Goal: Task Accomplishment & Management: Manage account settings

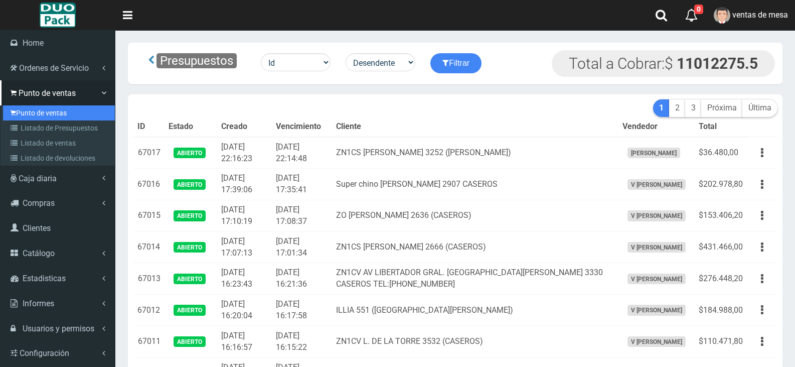
click at [68, 108] on link "Punto de ventas" at bounding box center [59, 112] width 112 height 15
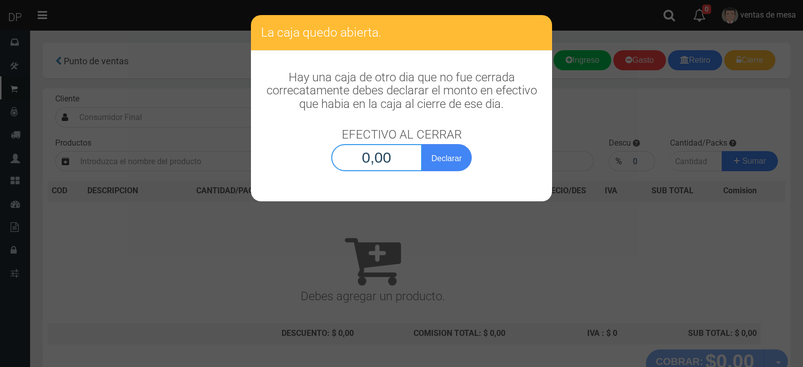
click at [361, 147] on input "0,00" at bounding box center [376, 157] width 91 height 27
type input "1,00"
click at [421, 144] on button "Declarar" at bounding box center [446, 157] width 50 height 27
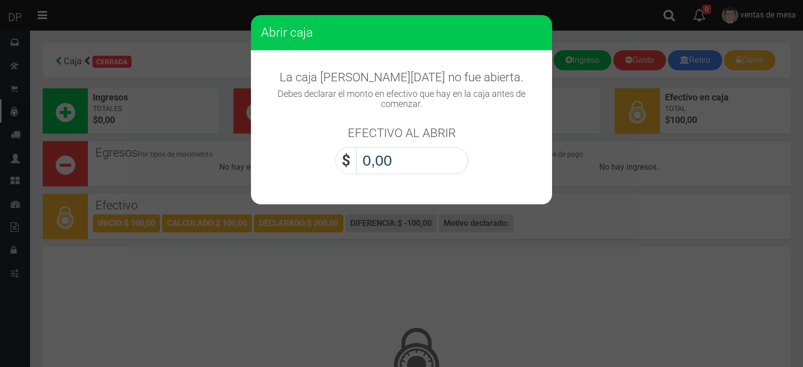
click at [405, 161] on input "0,00" at bounding box center [412, 160] width 112 height 27
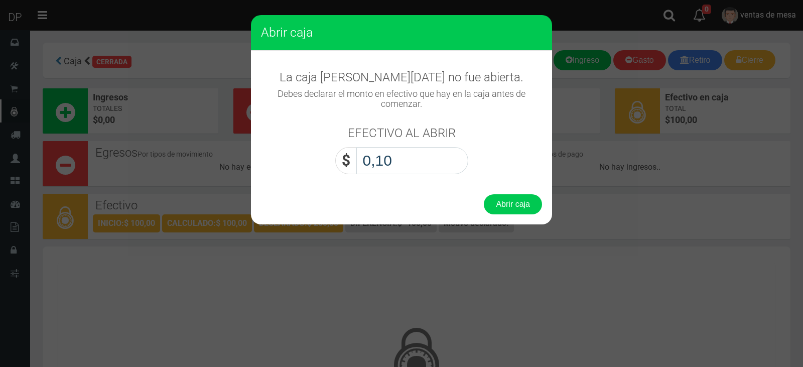
type input "1,00"
click at [484, 194] on button "Abrir caja" at bounding box center [513, 204] width 58 height 20
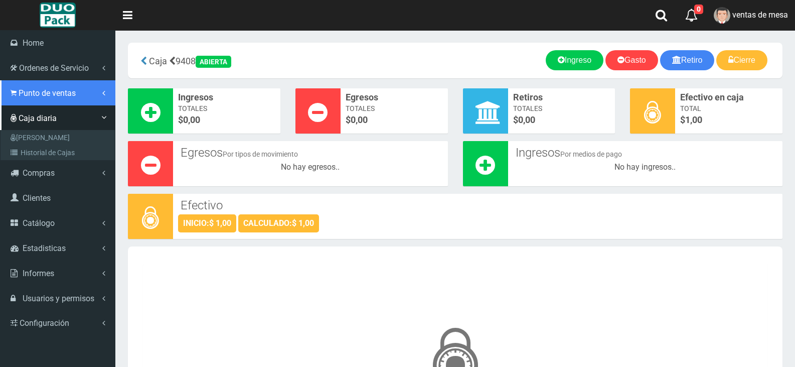
click at [37, 98] on link "Punto de ventas" at bounding box center [57, 92] width 115 height 25
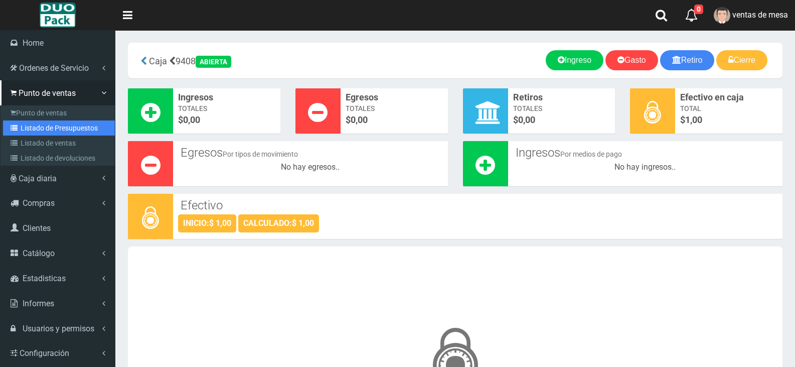
click at [56, 124] on link "Listado de Presupuestos" at bounding box center [59, 127] width 112 height 15
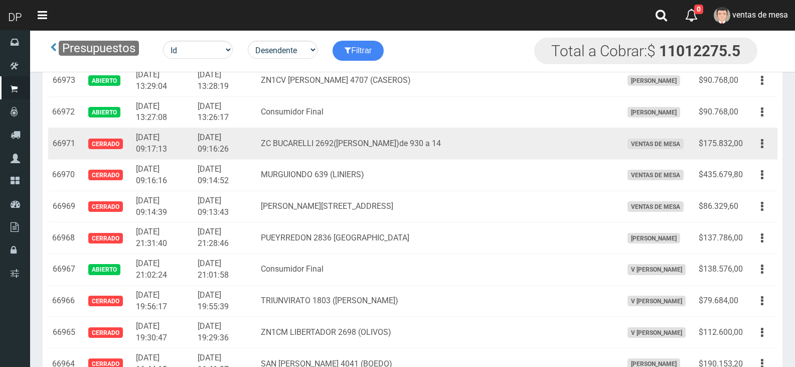
scroll to position [1404, 0]
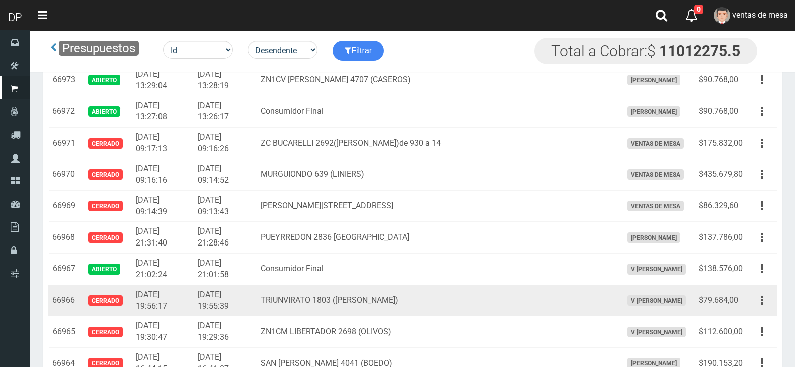
click at [735, 298] on td "$79.684,00" at bounding box center [721, 300] width 52 height 32
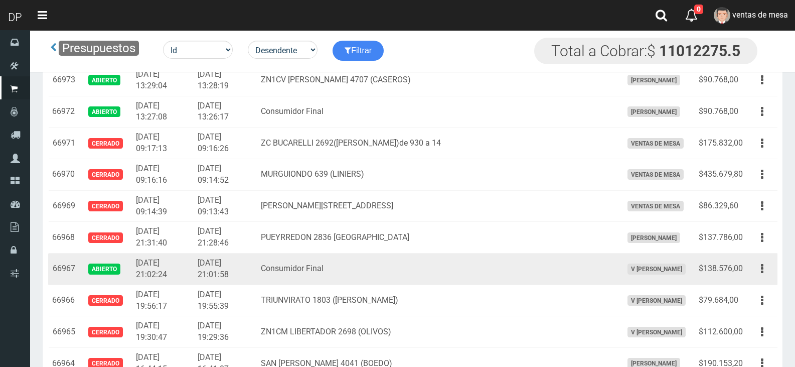
click at [549, 278] on td "Consumidor Final" at bounding box center [437, 269] width 361 height 32
click at [766, 273] on button "button" at bounding box center [762, 269] width 23 height 18
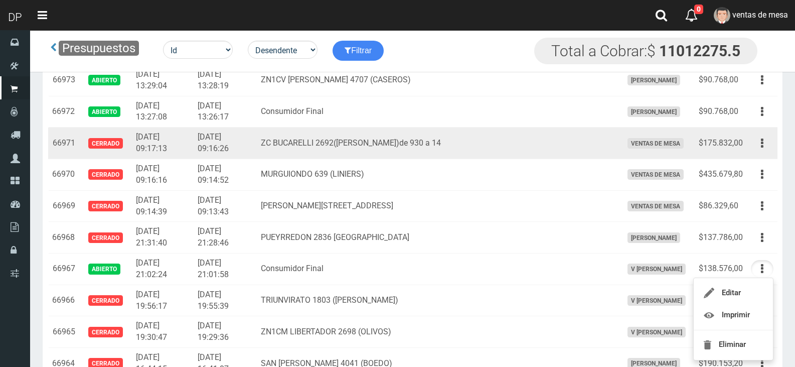
click at [468, 137] on td "ZC BUCARELLI 2692(V.URQUIZA)de 930 a 14" at bounding box center [437, 143] width 361 height 32
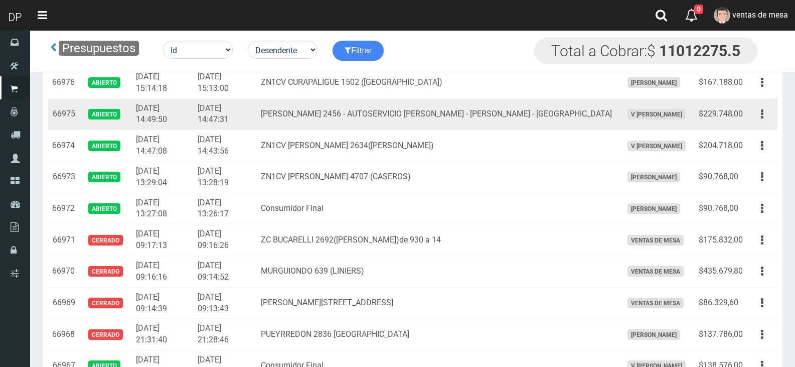
scroll to position [1304, 0]
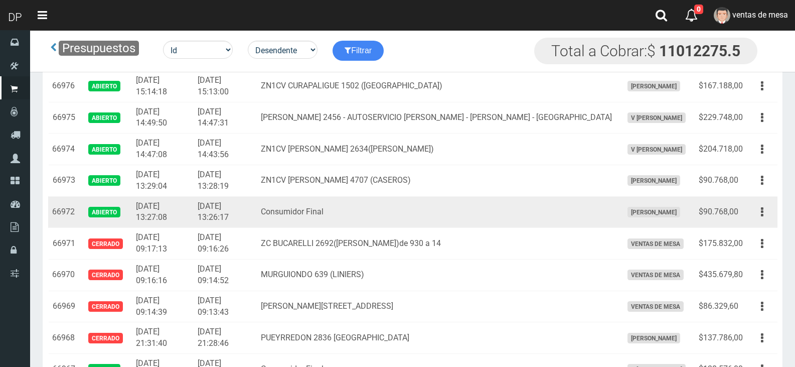
click at [565, 200] on td "Consumidor Final" at bounding box center [437, 212] width 361 height 32
click at [765, 217] on button "button" at bounding box center [762, 212] width 23 height 18
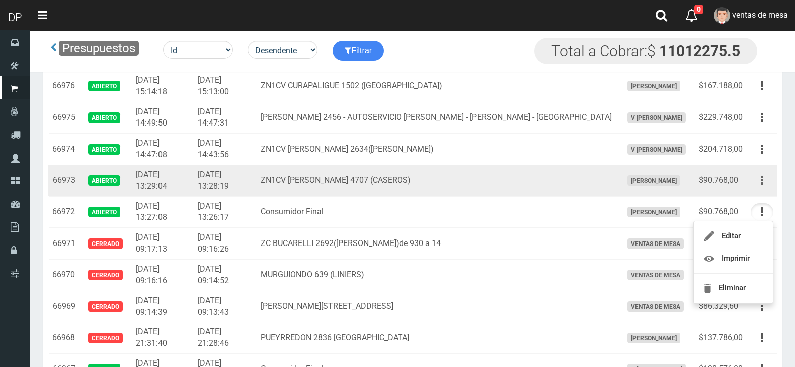
click at [766, 182] on button "button" at bounding box center [762, 181] width 23 height 18
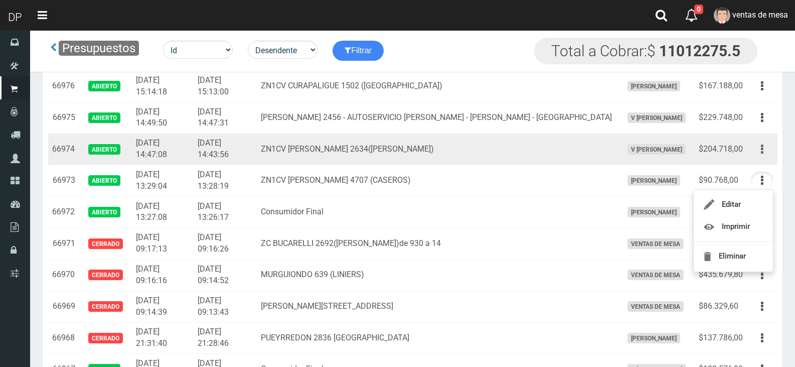
click at [762, 151] on icon "button" at bounding box center [762, 149] width 3 height 18
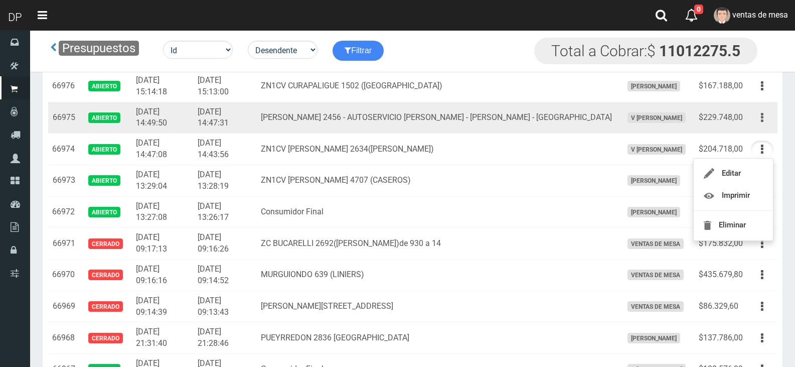
click at [762, 119] on icon "button" at bounding box center [762, 118] width 3 height 18
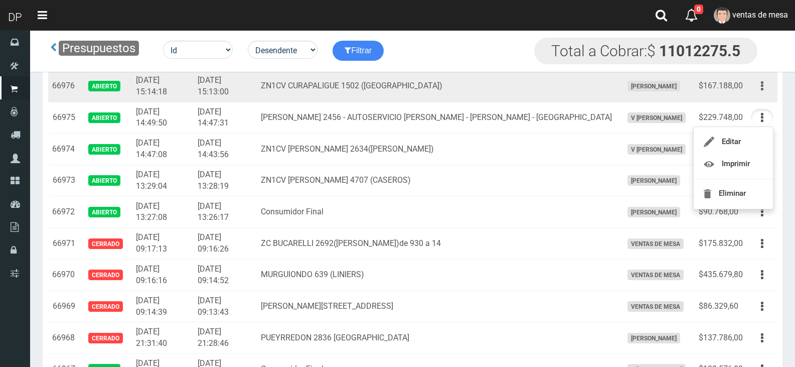
click at [762, 91] on icon "button" at bounding box center [762, 86] width 3 height 18
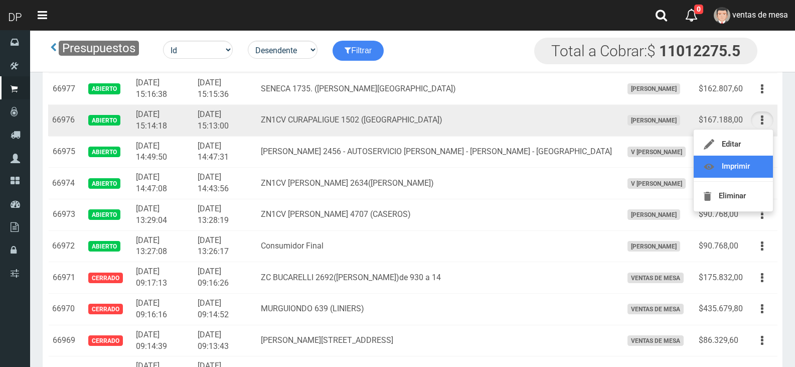
scroll to position [1254, 0]
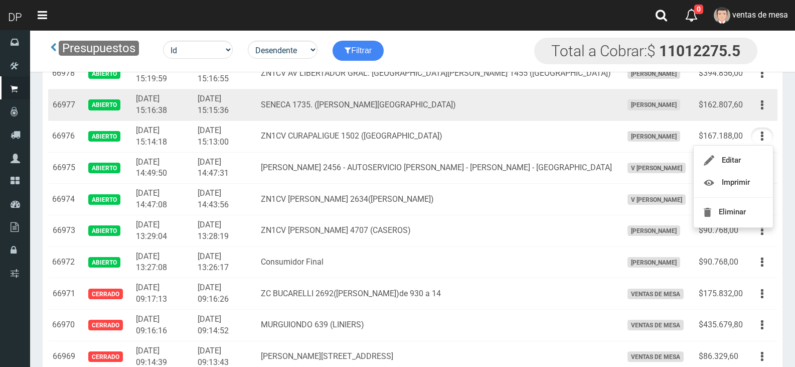
drag, startPoint x: 763, startPoint y: 110, endPoint x: 753, endPoint y: 122, distance: 15.3
click at [762, 109] on icon "button" at bounding box center [762, 105] width 3 height 18
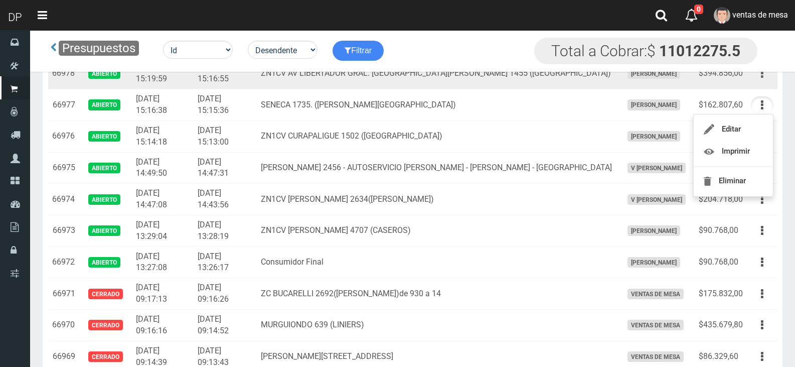
click at [759, 80] on button "button" at bounding box center [762, 74] width 23 height 18
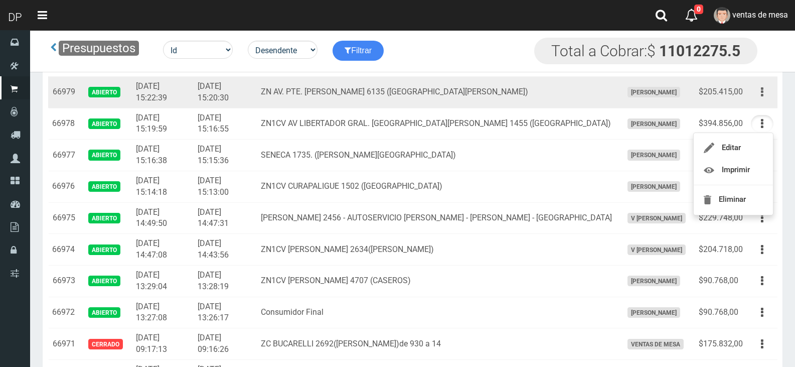
click at [760, 96] on button "button" at bounding box center [762, 92] width 23 height 18
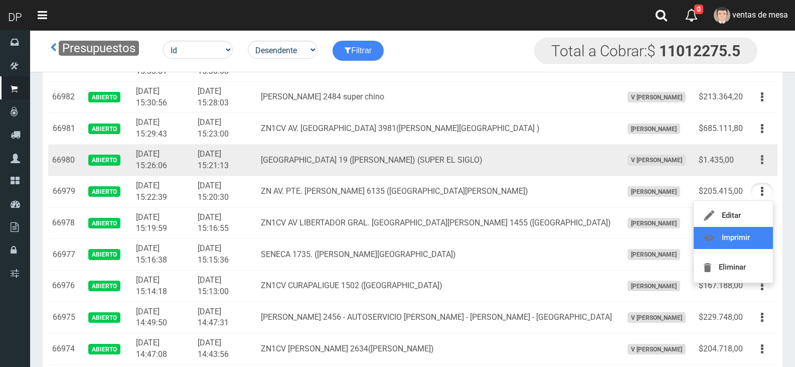
scroll to position [1104, 0]
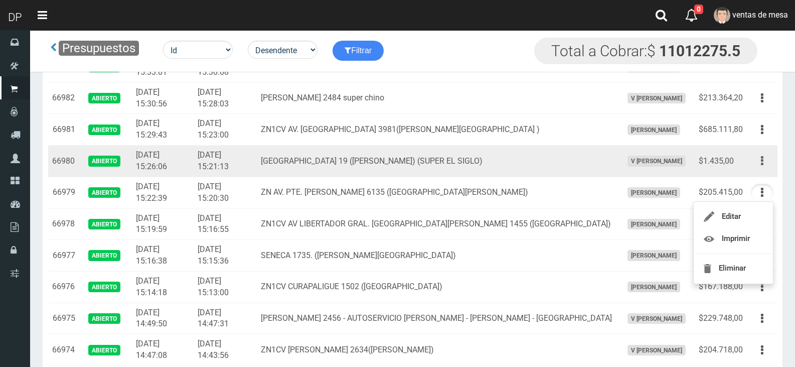
click at [762, 162] on icon "button" at bounding box center [762, 161] width 3 height 18
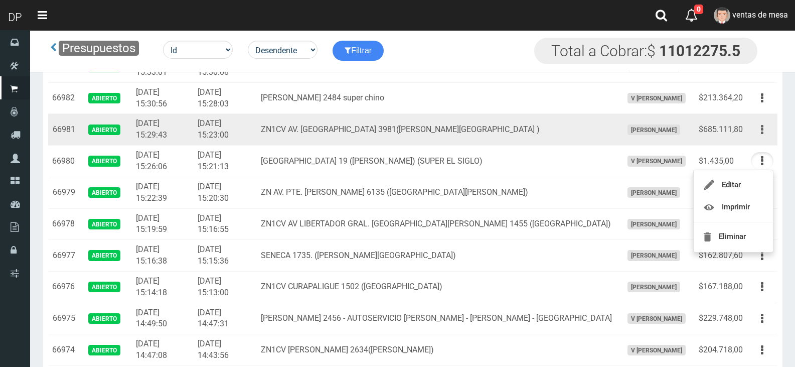
click at [769, 134] on button "button" at bounding box center [762, 130] width 23 height 18
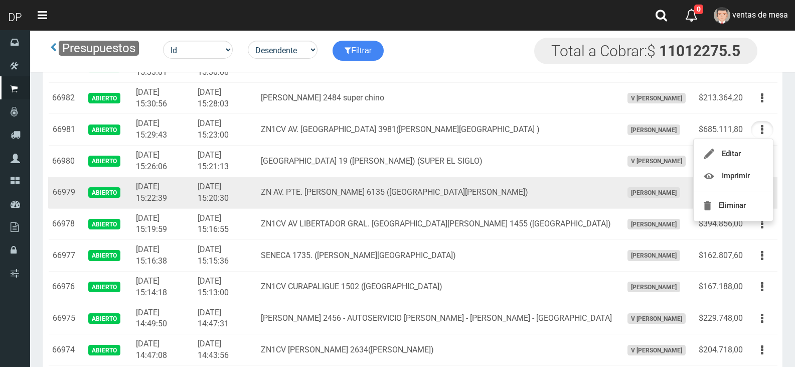
click at [313, 178] on td "ZN AV. PTE. JUAN DOMINGO PERON 6135 (VILLA LYNCH)" at bounding box center [437, 193] width 361 height 32
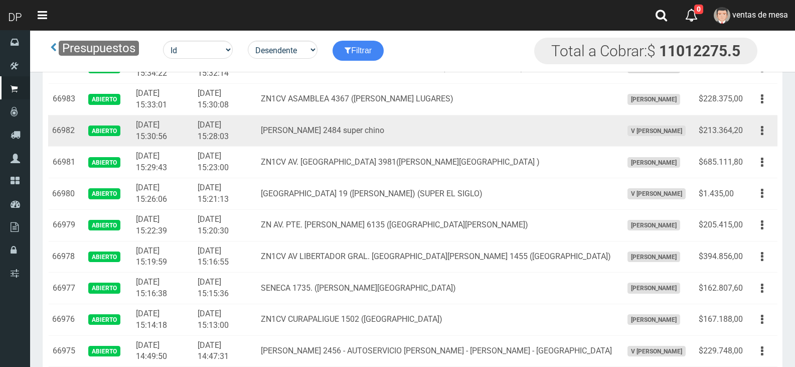
scroll to position [1053, 0]
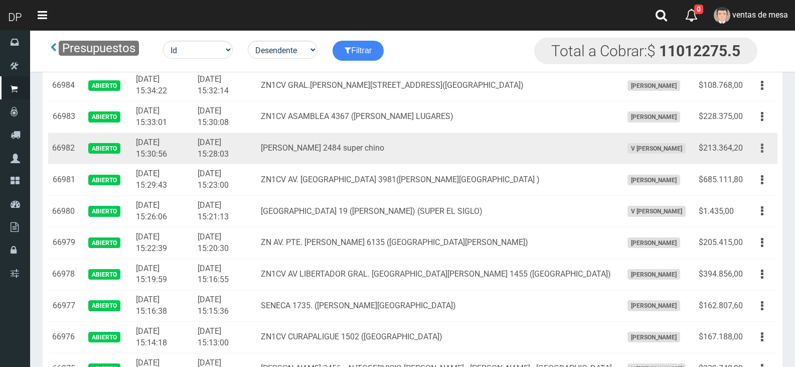
click at [759, 147] on button "button" at bounding box center [762, 148] width 23 height 18
click at [761, 146] on icon "button" at bounding box center [762, 148] width 3 height 18
click at [764, 158] on td "Editar Imprimir Eliminar" at bounding box center [762, 148] width 31 height 32
click at [765, 150] on button "button" at bounding box center [762, 148] width 23 height 18
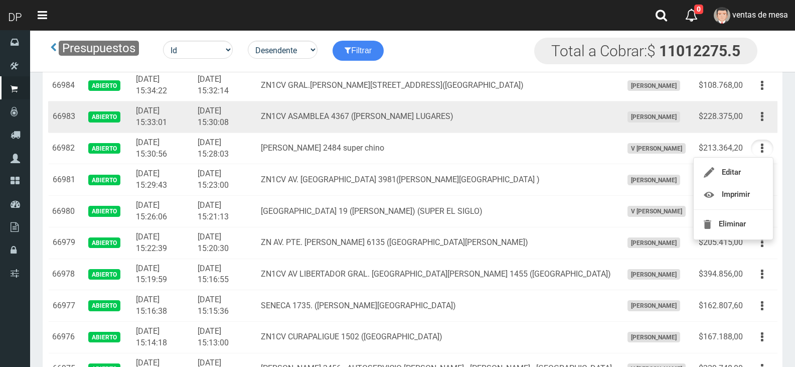
drag, startPoint x: 763, startPoint y: 116, endPoint x: 758, endPoint y: 157, distance: 41.4
click at [764, 115] on button "button" at bounding box center [762, 117] width 23 height 18
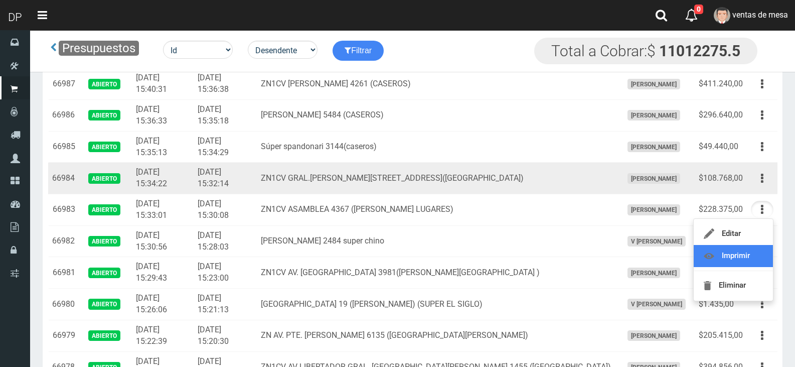
scroll to position [953, 0]
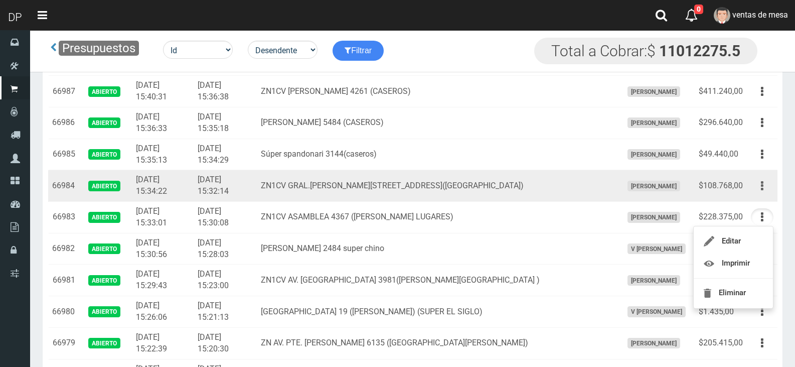
click at [762, 190] on icon "button" at bounding box center [762, 186] width 3 height 18
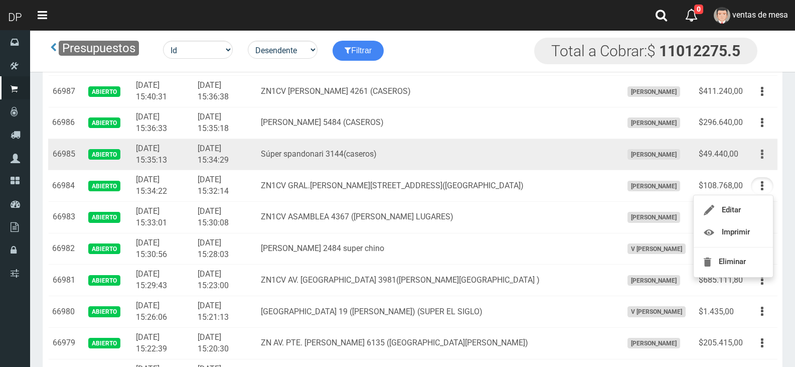
click at [764, 155] on button "button" at bounding box center [762, 154] width 23 height 18
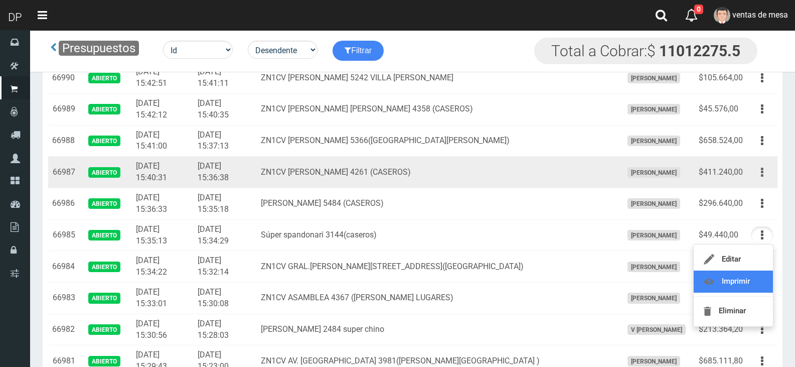
scroll to position [853, 0]
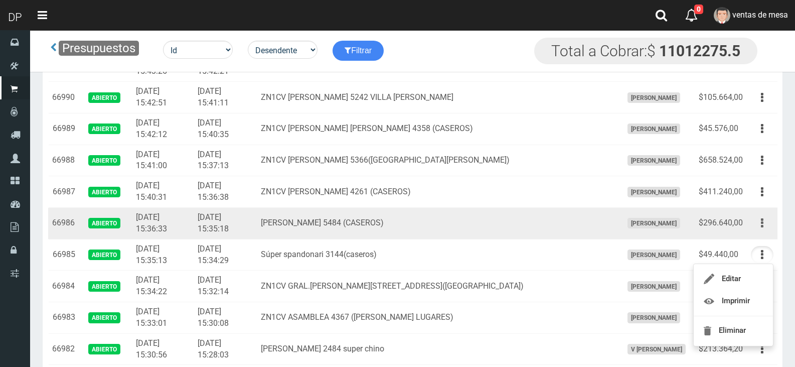
click at [765, 227] on button "button" at bounding box center [762, 223] width 23 height 18
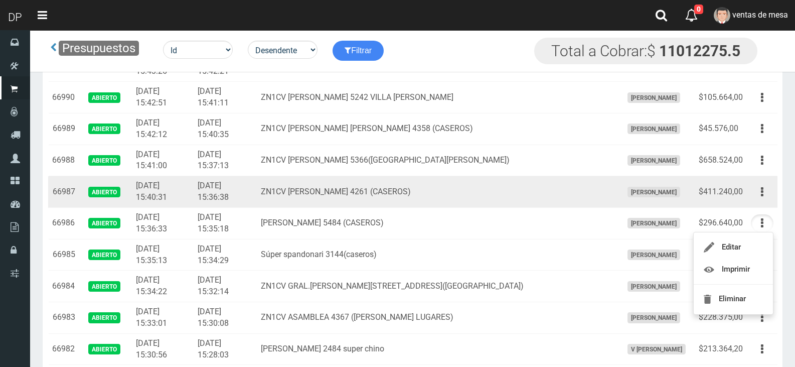
click at [344, 194] on td "ZN1CV [PERSON_NAME] 4261 (CASEROS)" at bounding box center [437, 192] width 361 height 32
click at [618, 178] on td "[PERSON_NAME]" at bounding box center [656, 192] width 76 height 32
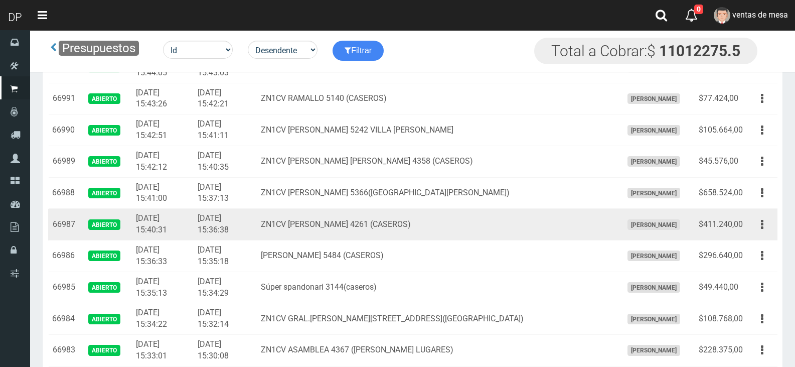
scroll to position [803, 0]
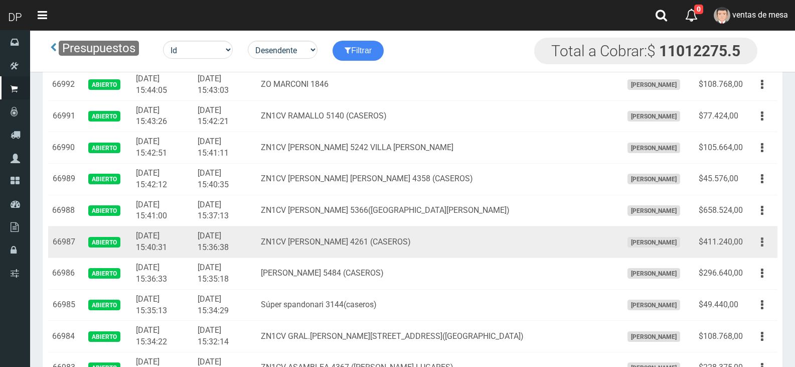
click at [757, 241] on button "button" at bounding box center [762, 242] width 23 height 18
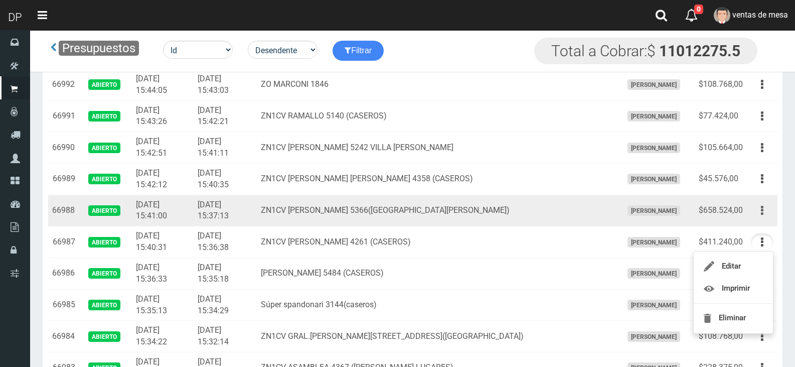
click at [763, 206] on button "button" at bounding box center [762, 211] width 23 height 18
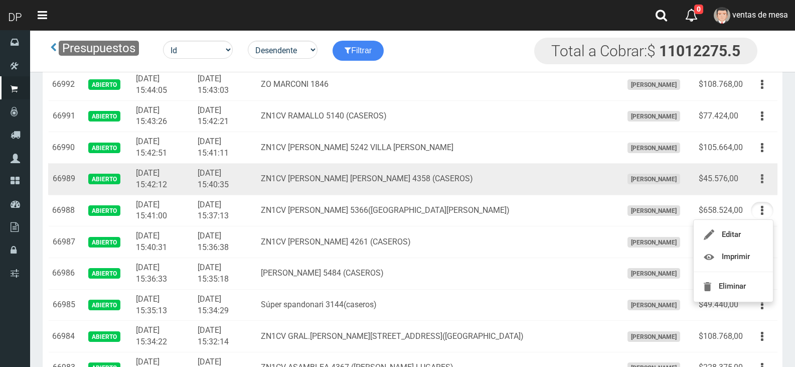
click at [768, 181] on button "button" at bounding box center [762, 179] width 23 height 18
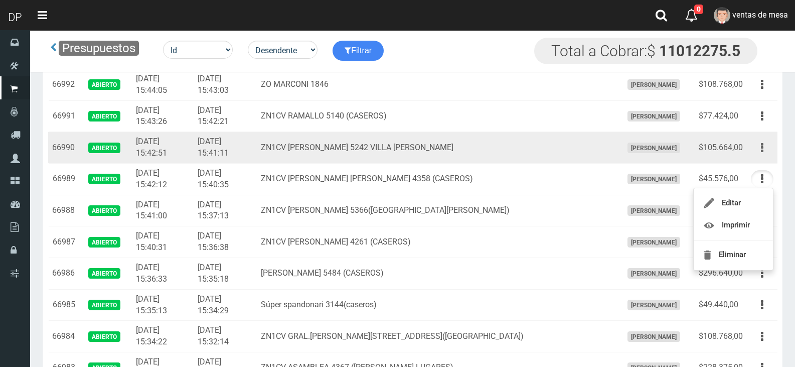
click at [769, 152] on button "button" at bounding box center [762, 148] width 23 height 18
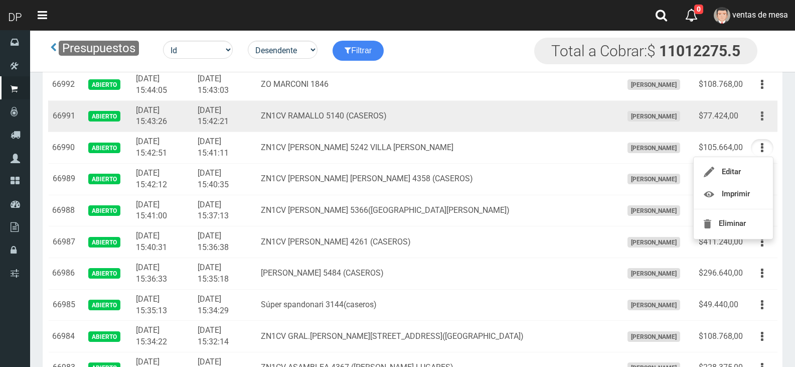
drag, startPoint x: 761, startPoint y: 110, endPoint x: 761, endPoint y: 120, distance: 10.0
click at [761, 111] on icon "button" at bounding box center [762, 116] width 3 height 18
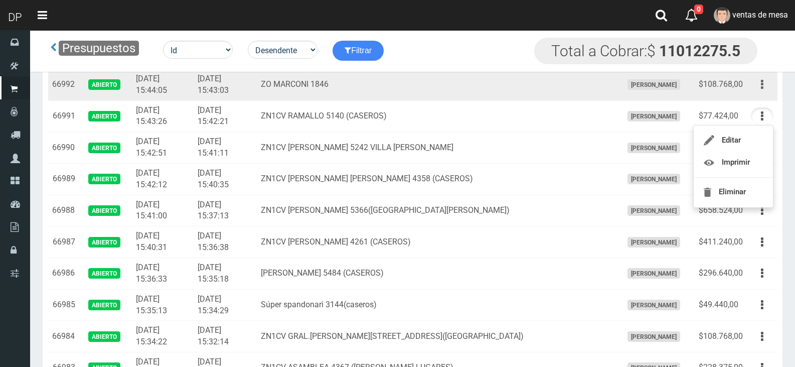
click at [766, 91] on button "button" at bounding box center [762, 85] width 23 height 18
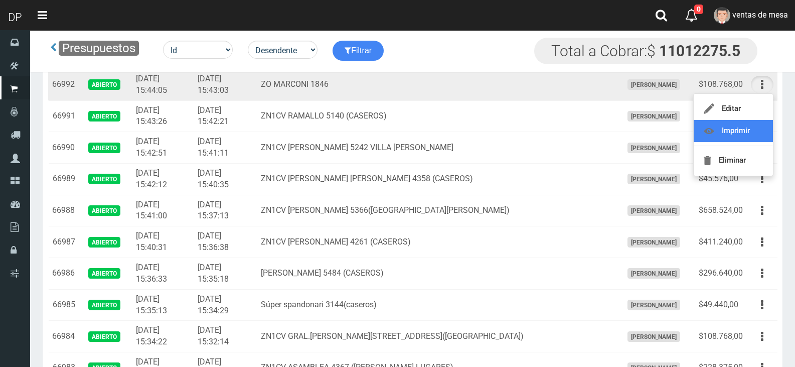
scroll to position [752, 0]
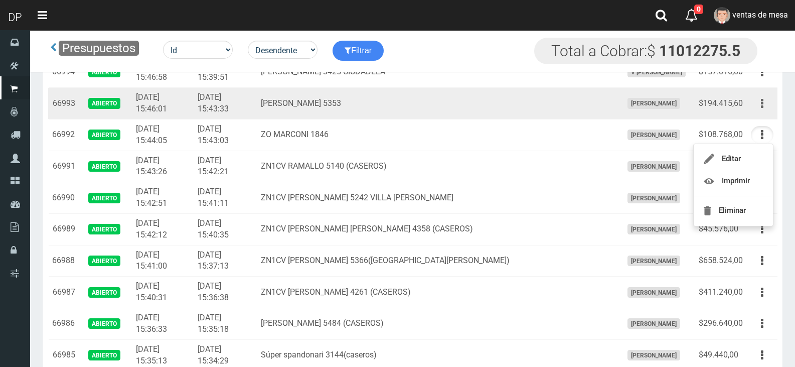
click at [767, 102] on button "button" at bounding box center [762, 104] width 23 height 18
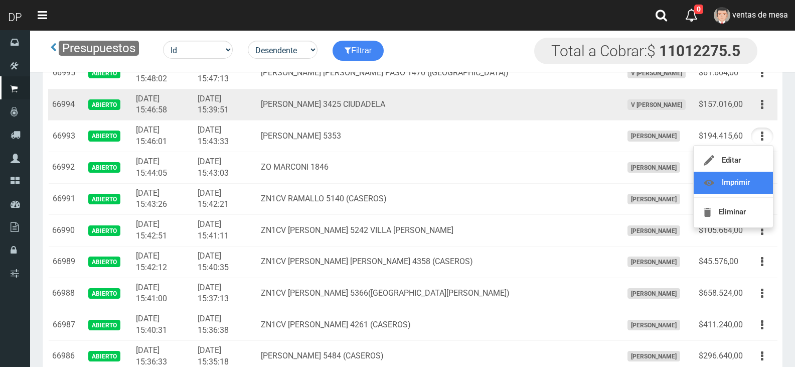
scroll to position [702, 0]
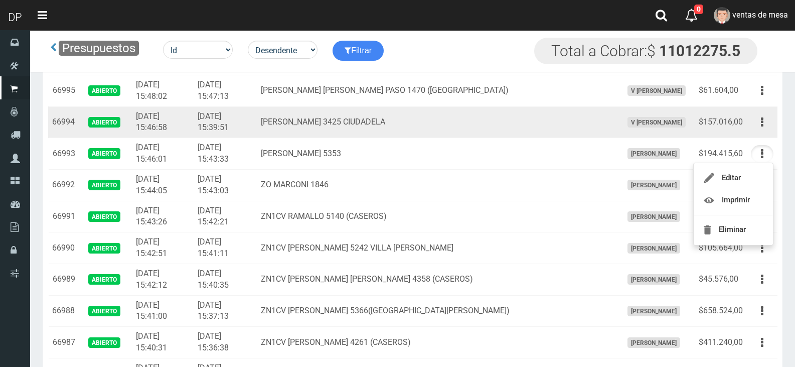
drag, startPoint x: 763, startPoint y: 129, endPoint x: 752, endPoint y: 160, distance: 31.9
click at [763, 129] on icon "button" at bounding box center [762, 122] width 3 height 18
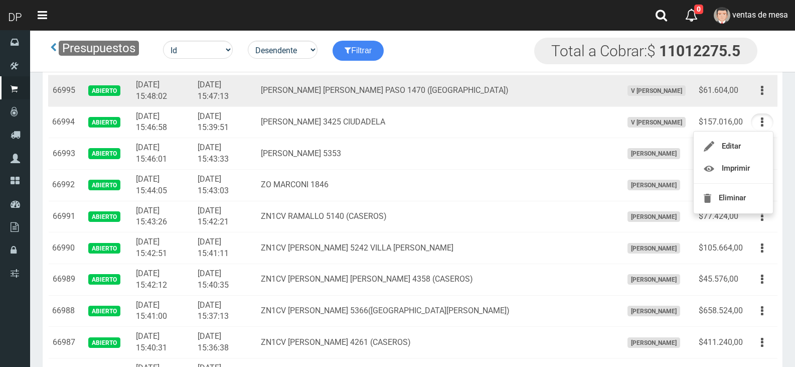
drag, startPoint x: 766, startPoint y: 97, endPoint x: 763, endPoint y: 110, distance: 13.4
click at [766, 96] on button "button" at bounding box center [762, 91] width 23 height 18
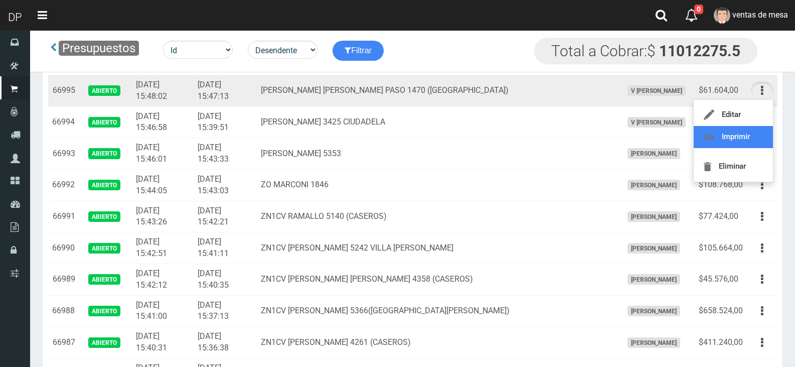
scroll to position [652, 0]
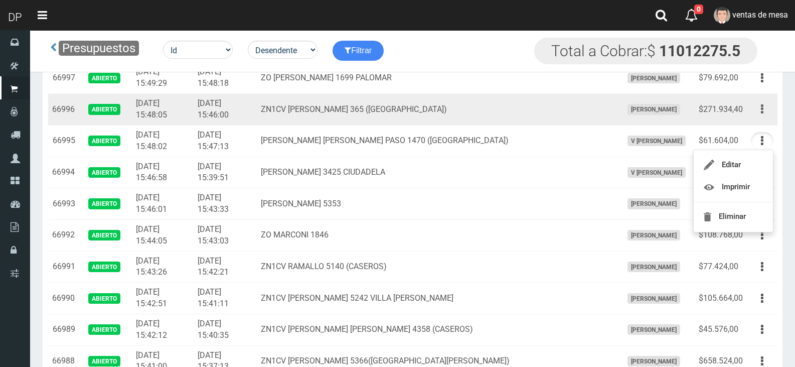
click at [763, 112] on icon "button" at bounding box center [762, 109] width 3 height 18
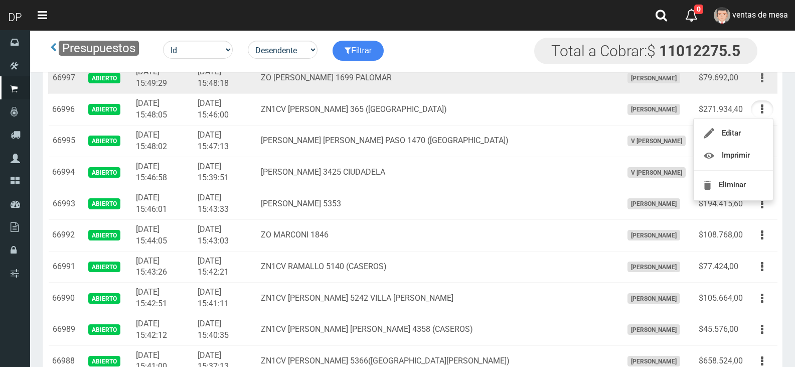
click at [765, 81] on button "button" at bounding box center [762, 78] width 23 height 18
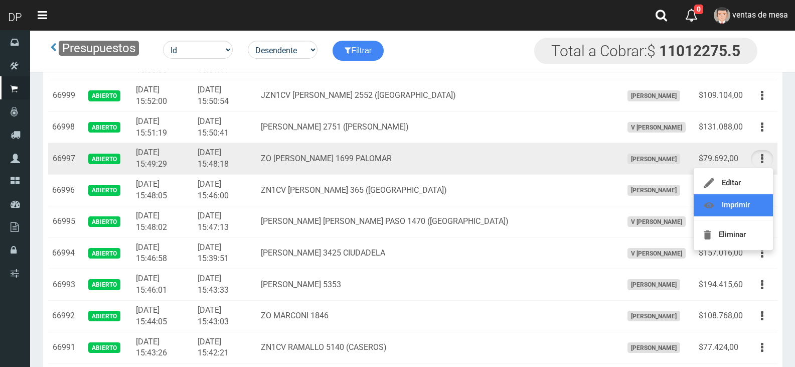
scroll to position [552, 0]
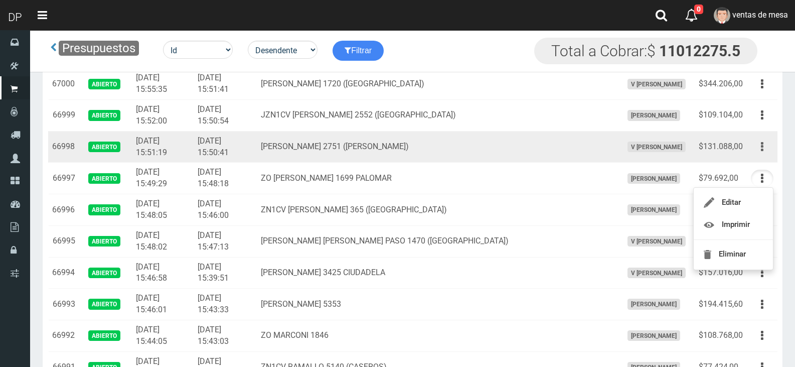
click at [756, 142] on button "button" at bounding box center [762, 147] width 23 height 18
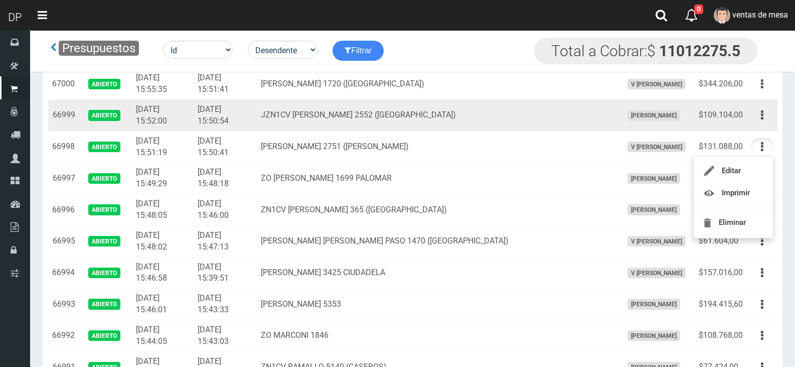
click at [762, 126] on td "Editar Imprimir Eliminar" at bounding box center [762, 116] width 31 height 32
click at [759, 126] on td "Editar Imprimir Eliminar" at bounding box center [762, 116] width 31 height 32
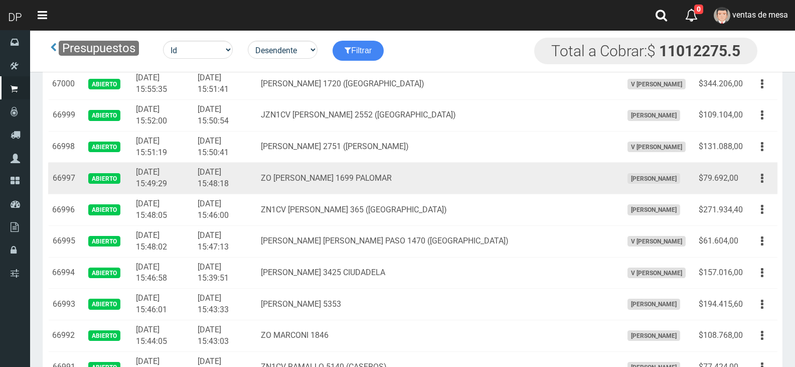
click at [388, 169] on td "ZO [PERSON_NAME] 1699 PALOMAR" at bounding box center [437, 179] width 361 height 32
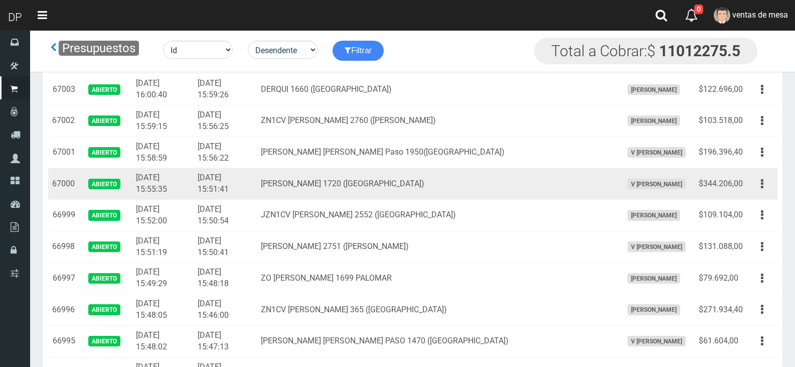
scroll to position [451, 0]
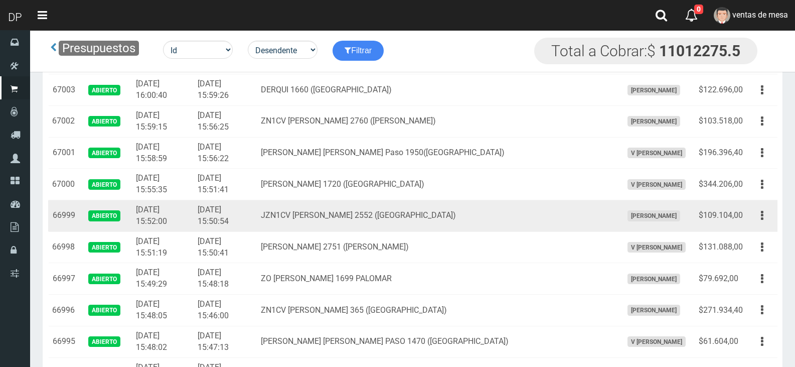
click at [422, 206] on td "JZN1CV [PERSON_NAME] 2552 ([GEOGRAPHIC_DATA])" at bounding box center [437, 216] width 361 height 32
click at [753, 220] on button "button" at bounding box center [762, 216] width 23 height 18
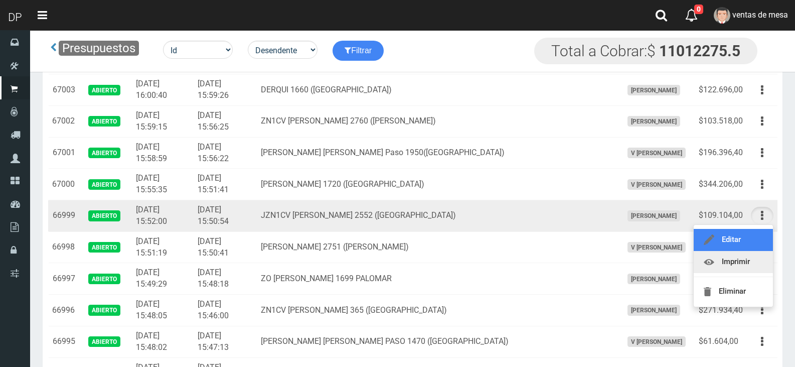
drag, startPoint x: 750, startPoint y: 250, endPoint x: 750, endPoint y: 257, distance: 7.0
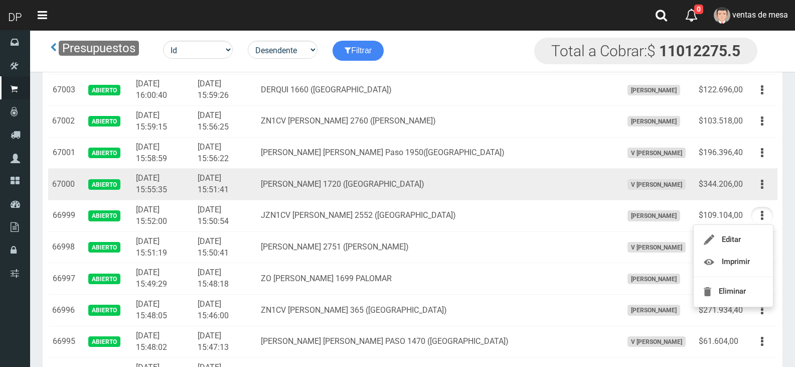
click at [751, 188] on div "Editar Imprimir Eliminar" at bounding box center [762, 185] width 23 height 18
click at [771, 192] on div "Editar Imprimir Eliminar" at bounding box center [762, 185] width 23 height 18
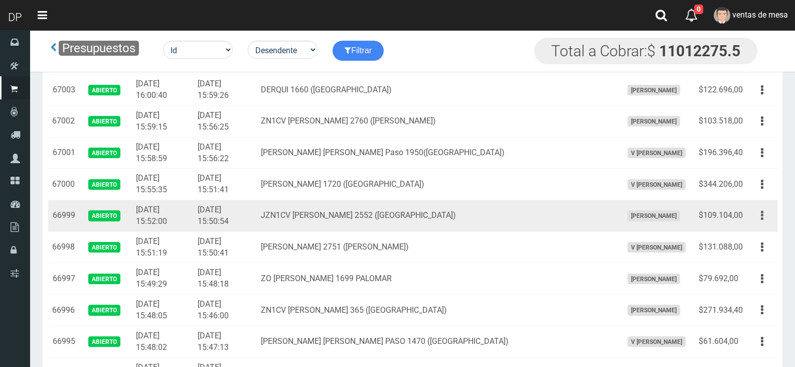
click at [755, 214] on button "button" at bounding box center [762, 216] width 23 height 18
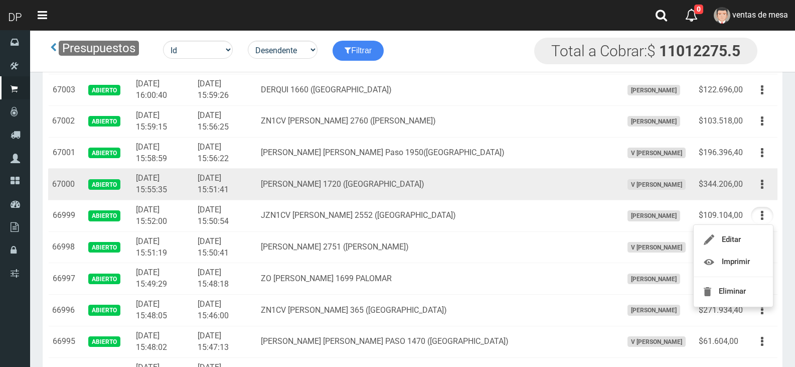
click at [533, 169] on td "[PERSON_NAME] 1720 ([GEOGRAPHIC_DATA])" at bounding box center [437, 185] width 361 height 32
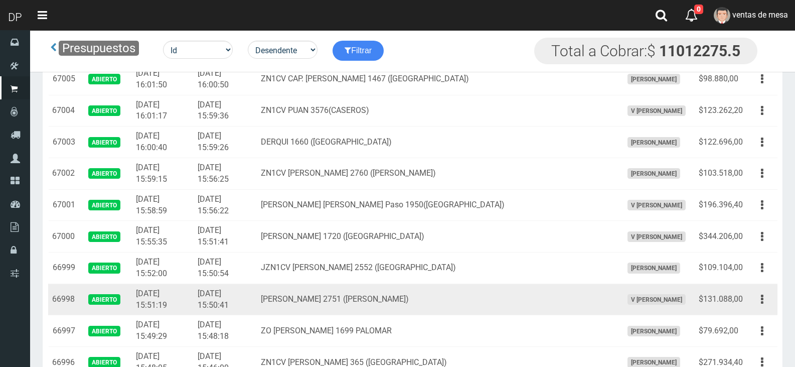
scroll to position [502, 0]
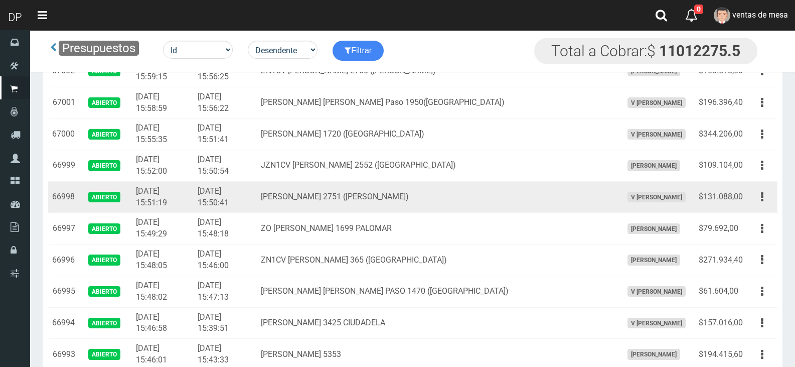
click at [339, 203] on td "[PERSON_NAME] 2751 ([PERSON_NAME])" at bounding box center [437, 197] width 361 height 32
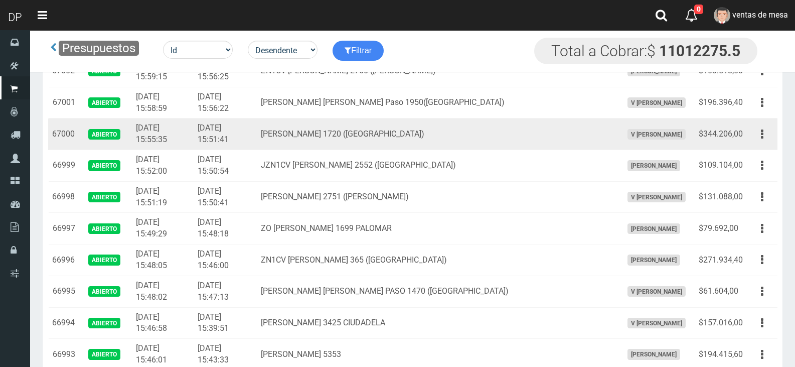
click at [329, 142] on td "[PERSON_NAME] 1720 ([GEOGRAPHIC_DATA])" at bounding box center [437, 134] width 361 height 32
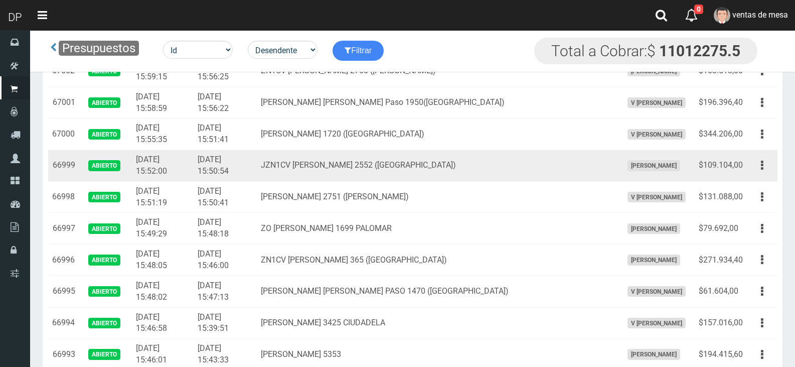
click at [465, 153] on td "JZN1CV [PERSON_NAME] 2552 ([GEOGRAPHIC_DATA])" at bounding box center [437, 166] width 361 height 32
click at [770, 170] on button "button" at bounding box center [762, 165] width 23 height 18
click at [760, 161] on button "button" at bounding box center [762, 165] width 23 height 18
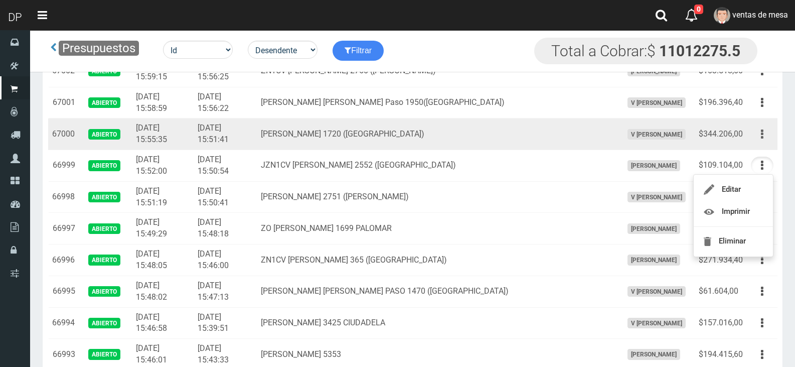
click at [762, 130] on icon "button" at bounding box center [762, 134] width 3 height 18
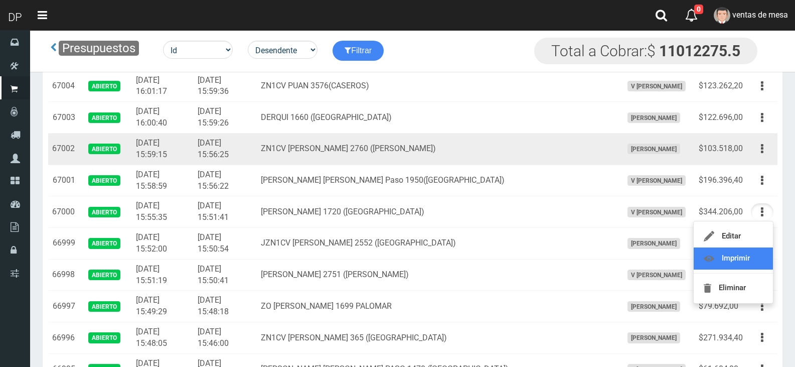
scroll to position [401, 0]
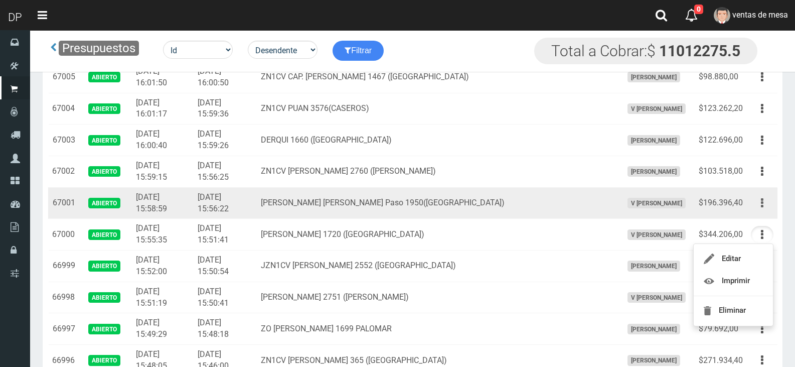
click at [761, 203] on icon "button" at bounding box center [762, 203] width 3 height 18
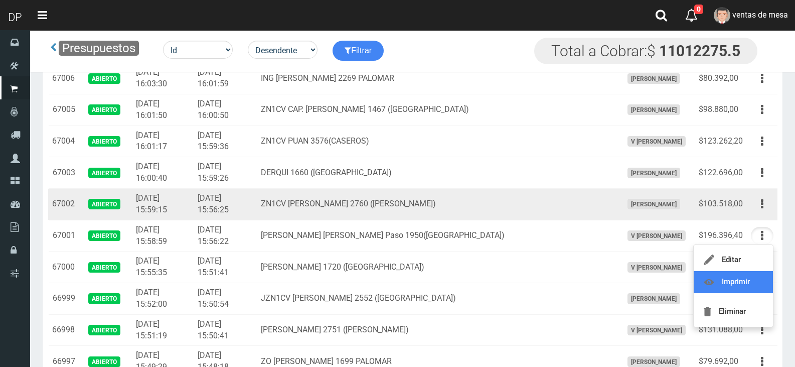
scroll to position [351, 0]
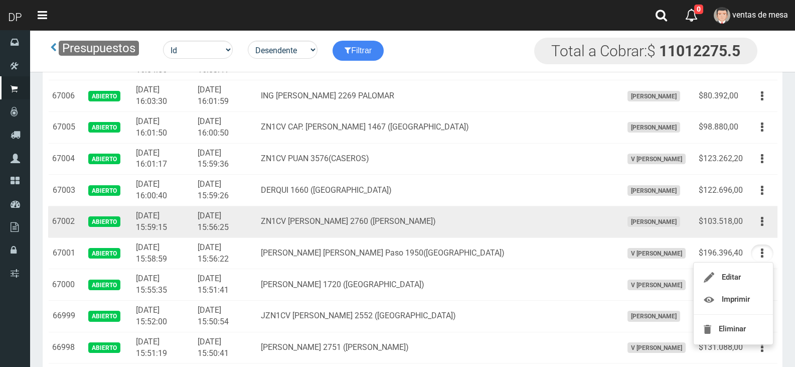
click at [762, 233] on td "Editar Imprimir Eliminar" at bounding box center [762, 222] width 31 height 32
click at [762, 227] on icon "button" at bounding box center [762, 222] width 3 height 18
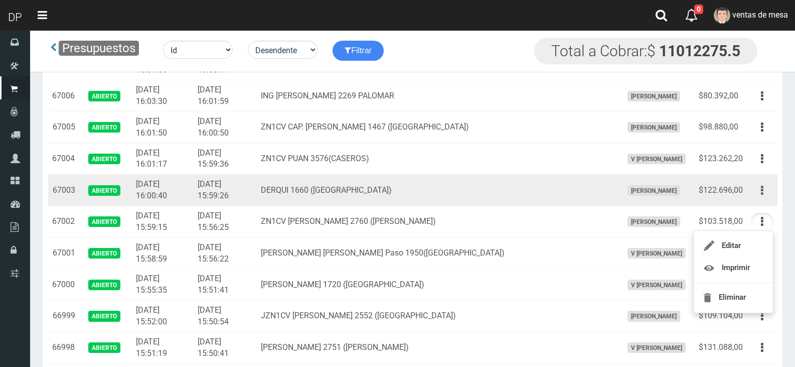
click at [763, 189] on icon "button" at bounding box center [762, 191] width 3 height 18
click at [326, 184] on td "DERQUI 1660 ([GEOGRAPHIC_DATA])" at bounding box center [437, 191] width 361 height 32
click at [754, 193] on button "button" at bounding box center [762, 191] width 23 height 18
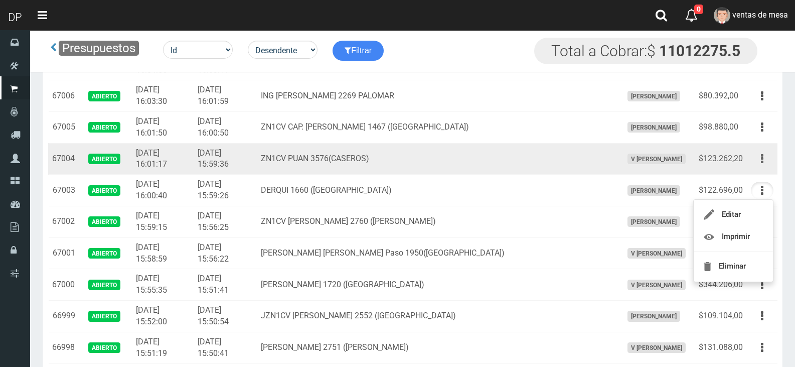
click at [763, 163] on button "button" at bounding box center [762, 159] width 23 height 18
click at [759, 168] on ul "Editar Imprimir Eliminar" at bounding box center [733, 209] width 80 height 83
click at [760, 162] on button "button" at bounding box center [762, 159] width 23 height 18
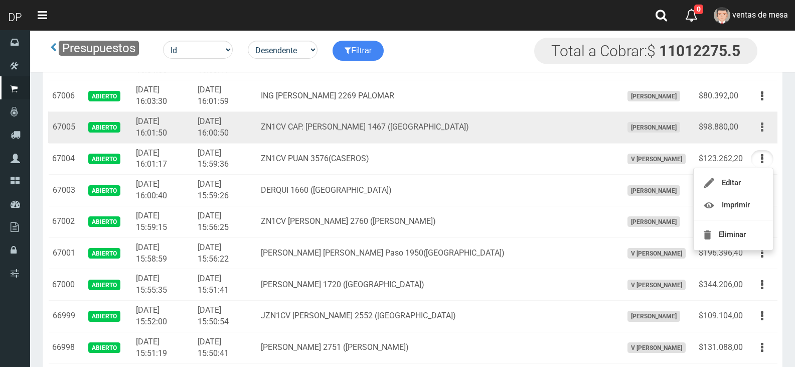
click at [764, 134] on button "button" at bounding box center [762, 127] width 23 height 18
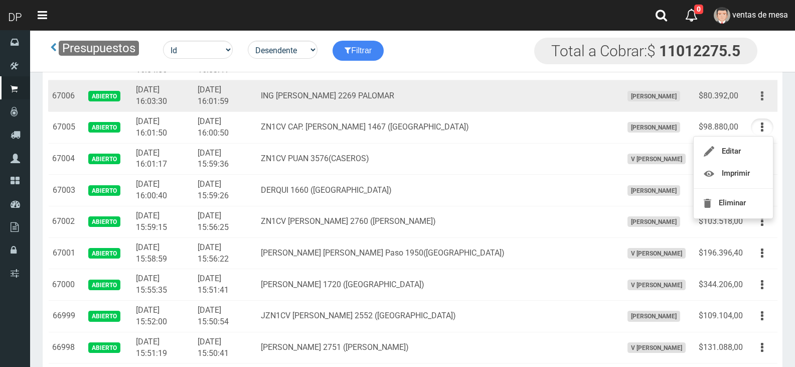
click at [763, 102] on icon "button" at bounding box center [762, 96] width 3 height 18
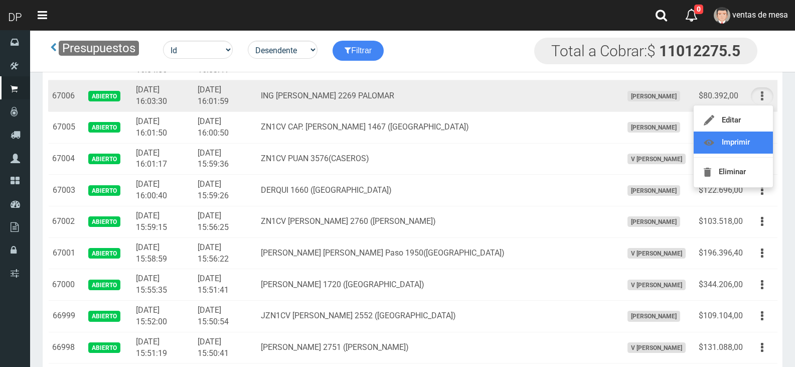
scroll to position [301, 0]
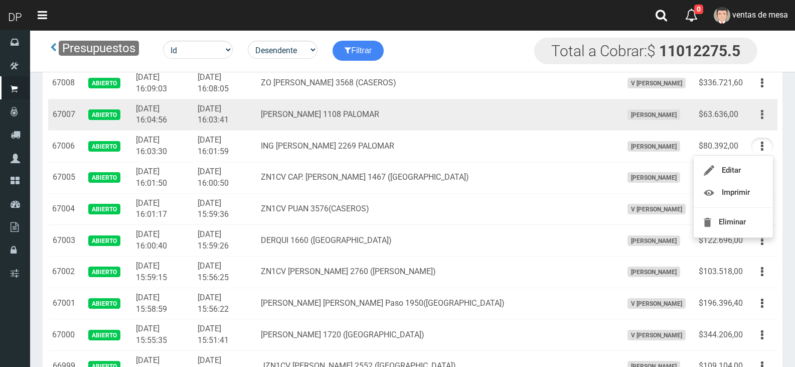
click at [759, 118] on button "button" at bounding box center [762, 115] width 23 height 18
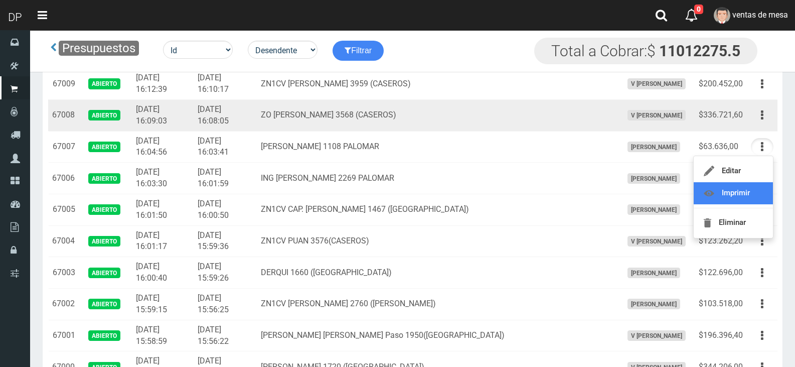
scroll to position [251, 0]
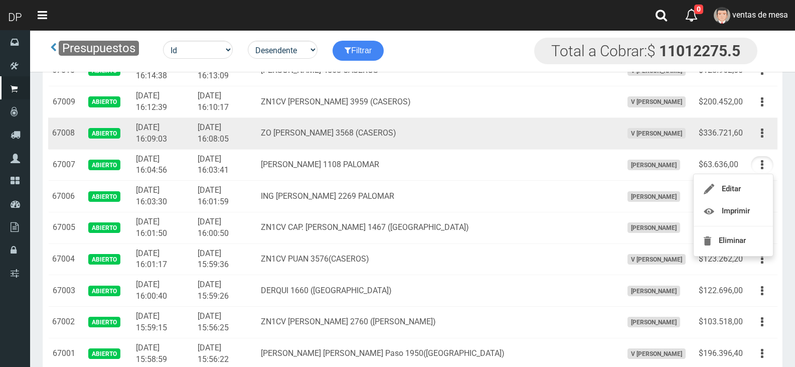
click at [761, 142] on td "Editar Imprimir Eliminar" at bounding box center [762, 133] width 31 height 32
click at [761, 136] on icon "button" at bounding box center [762, 133] width 3 height 18
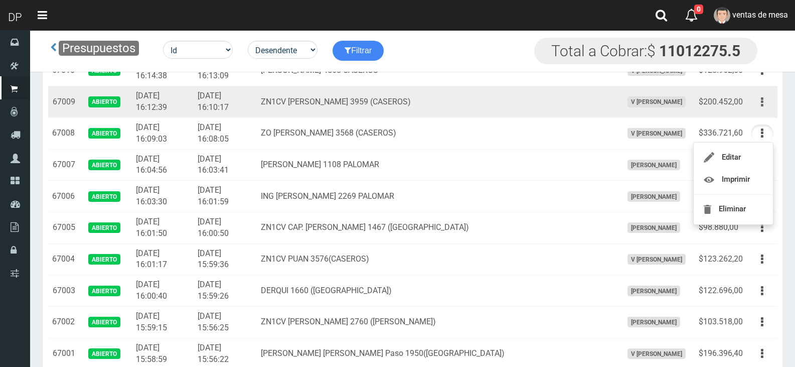
click at [766, 107] on button "button" at bounding box center [762, 102] width 23 height 18
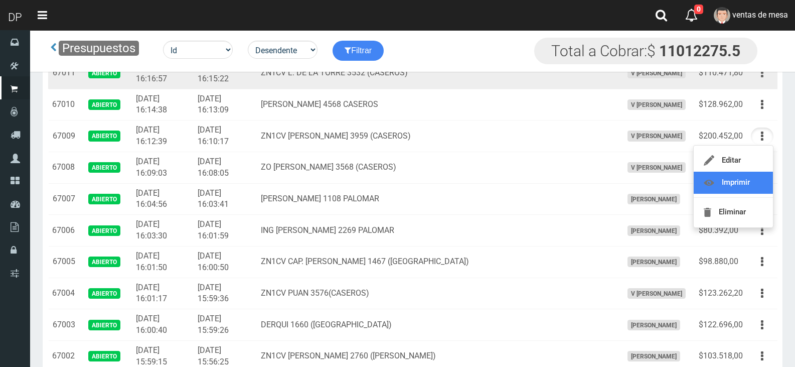
scroll to position [150, 0]
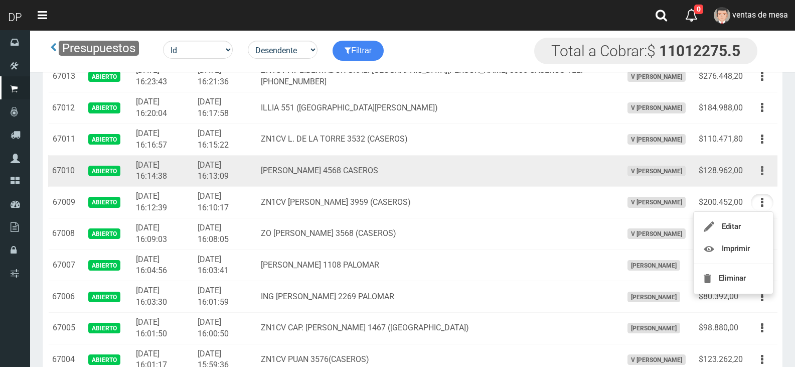
click at [757, 170] on button "button" at bounding box center [762, 171] width 23 height 18
click at [763, 175] on button "button" at bounding box center [762, 171] width 23 height 18
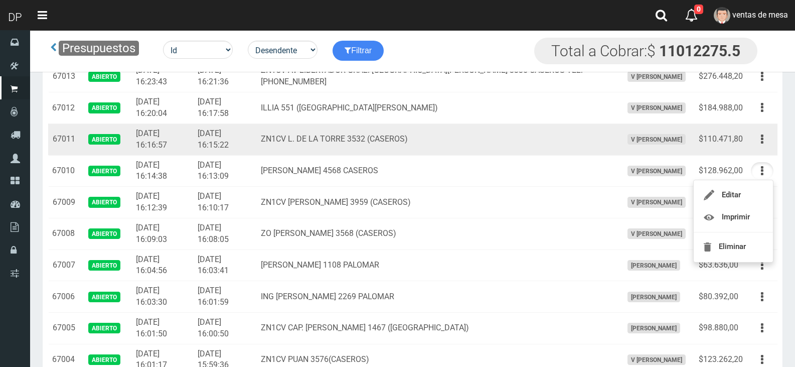
click at [359, 123] on td "ZN1CV L. DE LA TORRE 3532 (CASEROS)" at bounding box center [437, 139] width 361 height 32
click at [766, 145] on button "button" at bounding box center [762, 139] width 23 height 18
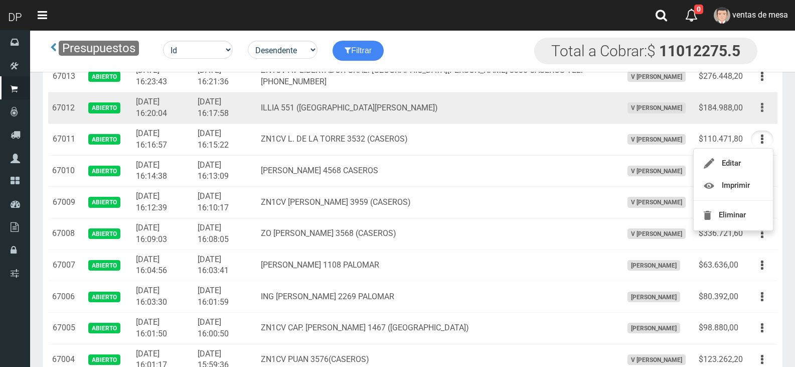
click at [766, 110] on button "button" at bounding box center [762, 108] width 23 height 18
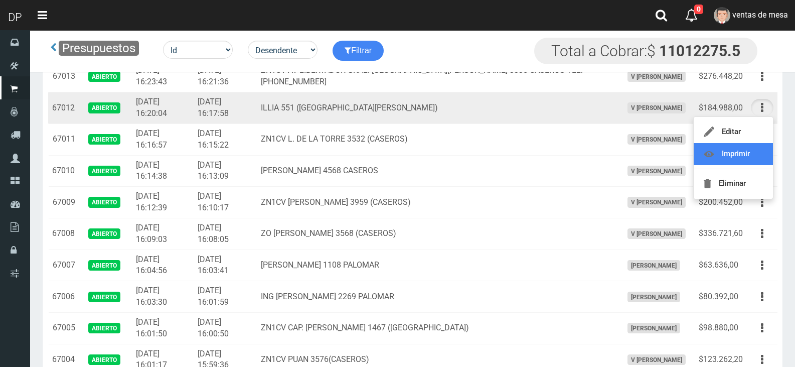
scroll to position [100, 0]
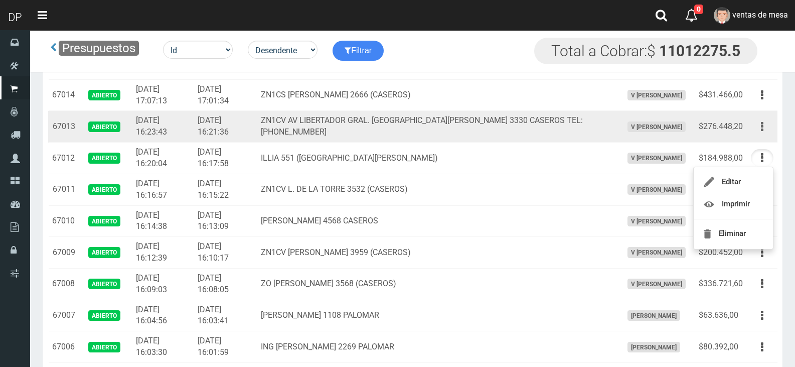
click at [765, 129] on button "button" at bounding box center [762, 127] width 23 height 18
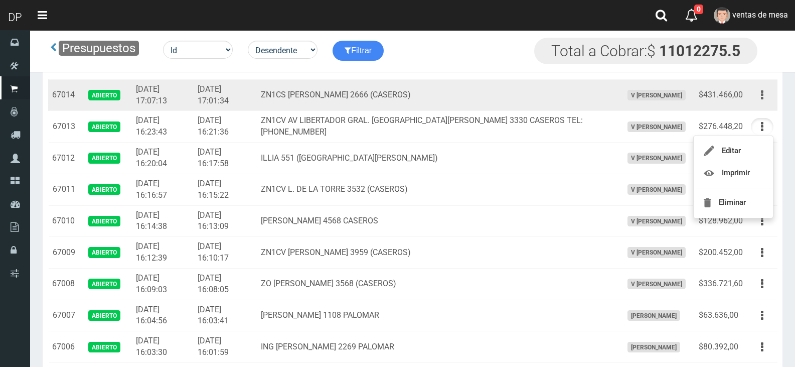
click at [764, 97] on button "button" at bounding box center [762, 95] width 23 height 18
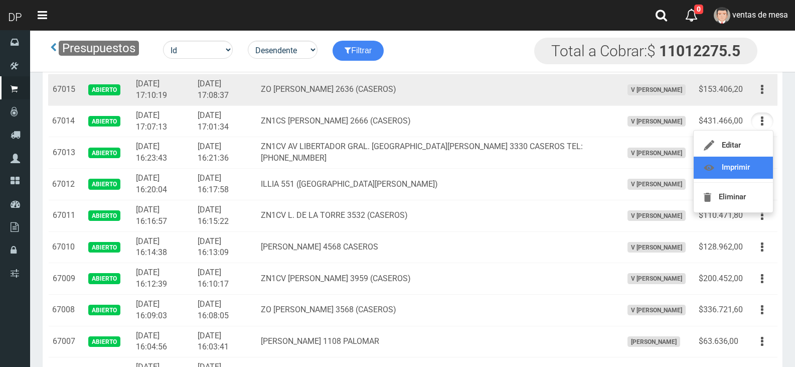
scroll to position [50, 0]
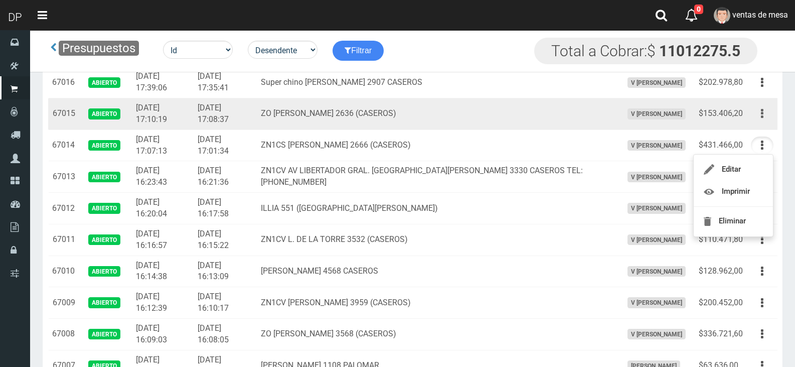
click at [761, 118] on icon "button" at bounding box center [762, 114] width 3 height 18
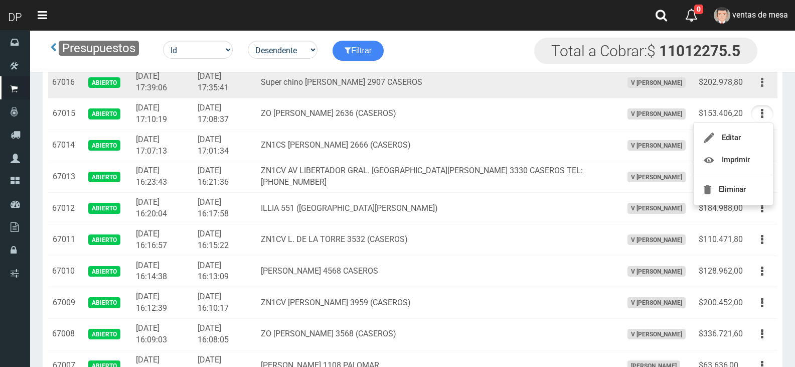
click at [761, 91] on icon "button" at bounding box center [762, 83] width 3 height 18
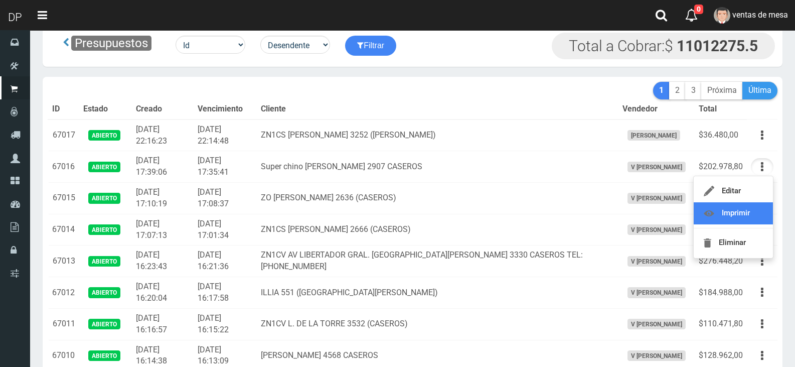
scroll to position [0, 0]
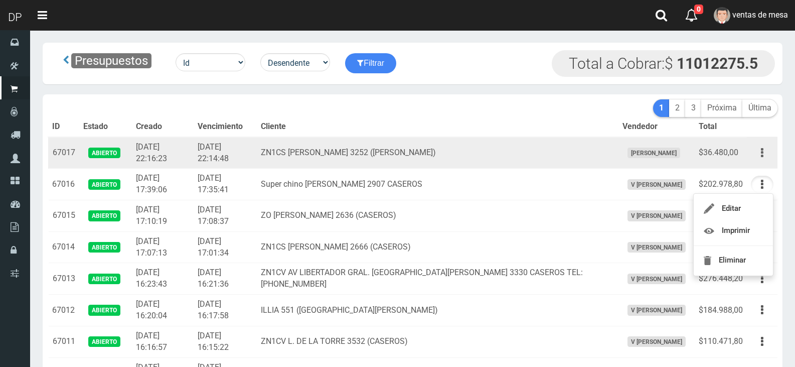
click at [761, 154] on icon "button" at bounding box center [762, 153] width 3 height 18
click at [494, 145] on td "ZN1CS [PERSON_NAME] 3252 ([PERSON_NAME])" at bounding box center [437, 153] width 361 height 32
click at [755, 151] on button "button" at bounding box center [762, 153] width 23 height 18
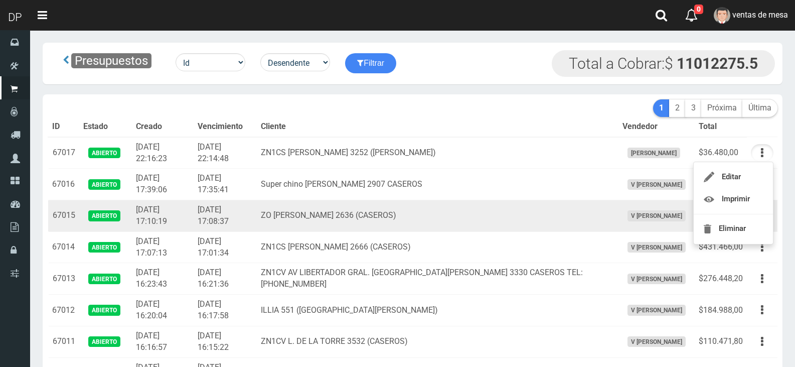
click at [775, 201] on td "Editar Imprimir Eliminar" at bounding box center [762, 216] width 31 height 32
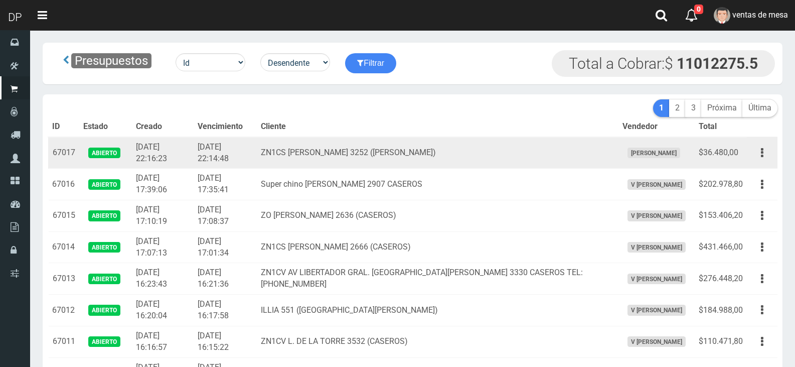
click at [766, 164] on td "Editar Imprimir Eliminar" at bounding box center [762, 153] width 31 height 32
click at [765, 157] on button "button" at bounding box center [762, 153] width 23 height 18
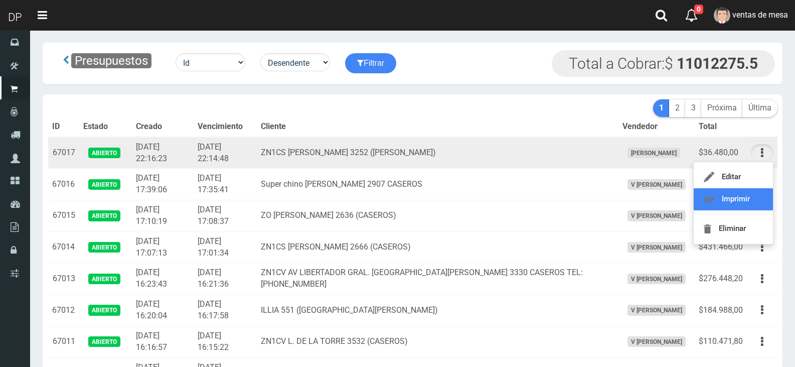
click at [748, 196] on link "Imprimir" at bounding box center [733, 199] width 79 height 22
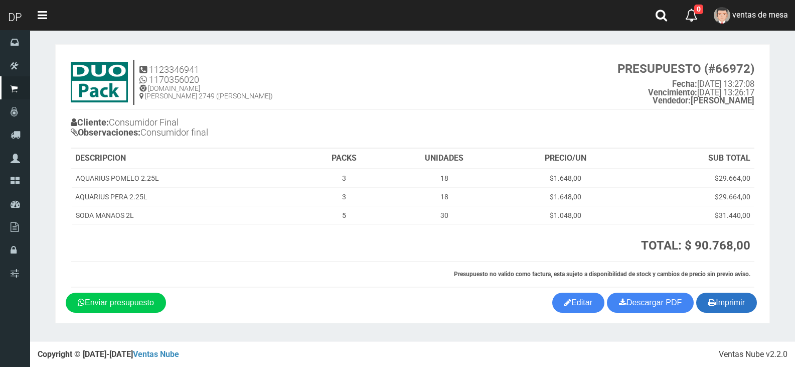
scroll to position [5, 0]
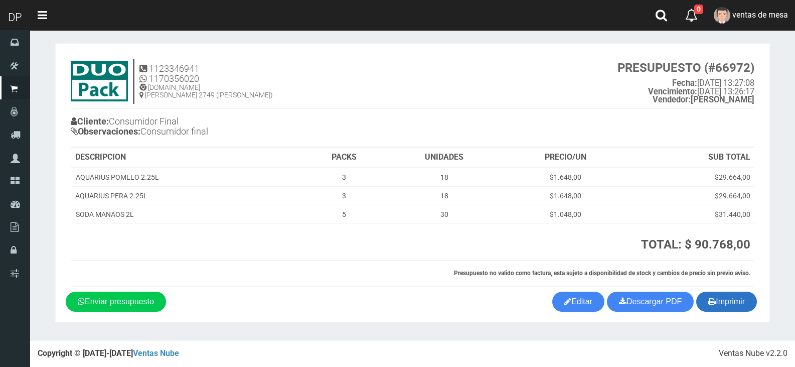
click at [732, 306] on button "Imprimir" at bounding box center [726, 301] width 61 height 20
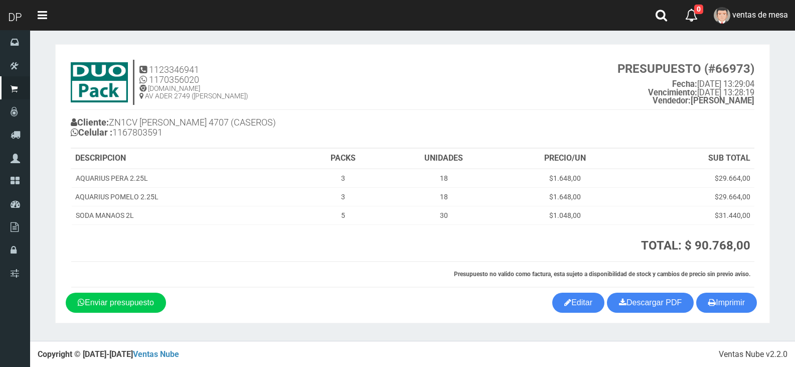
scroll to position [5, 0]
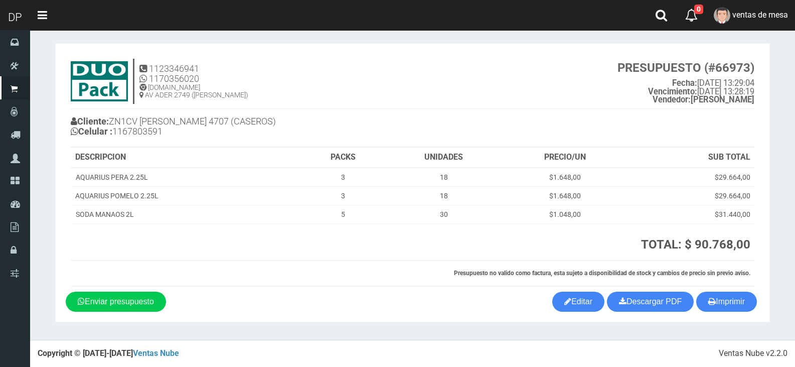
click at [483, 73] on h4 "1123346941 1170356020 WWW.DUOPACKS.COM.AR AV ADER 2749 (MUNRO) PRESUPUESTO (#66…" at bounding box center [413, 84] width 684 height 50
click at [738, 301] on button "Imprimir" at bounding box center [726, 301] width 61 height 20
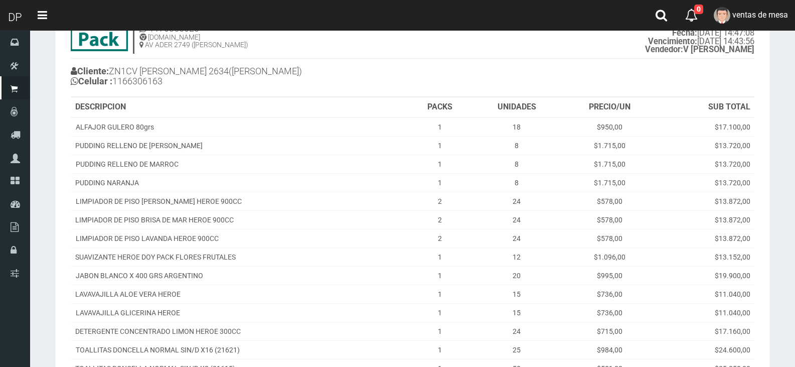
scroll to position [209, 0]
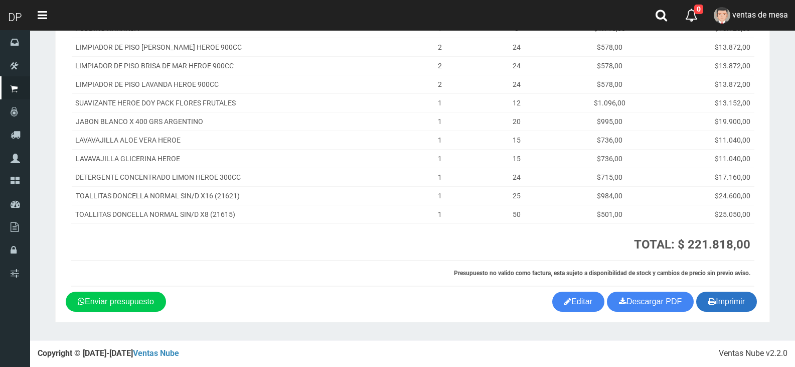
click at [732, 307] on button "Imprimir" at bounding box center [726, 301] width 61 height 20
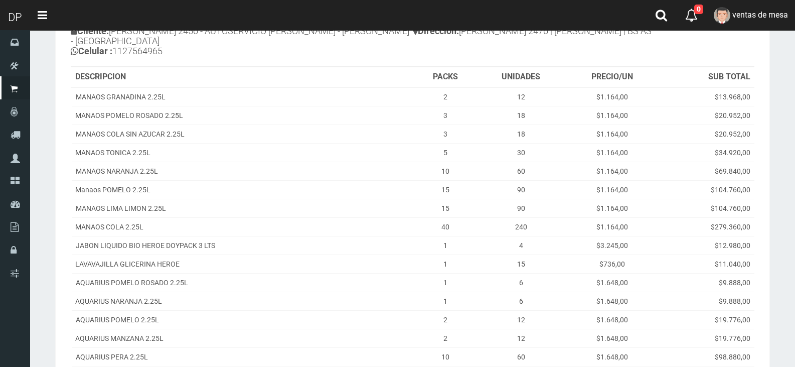
scroll to position [274, 0]
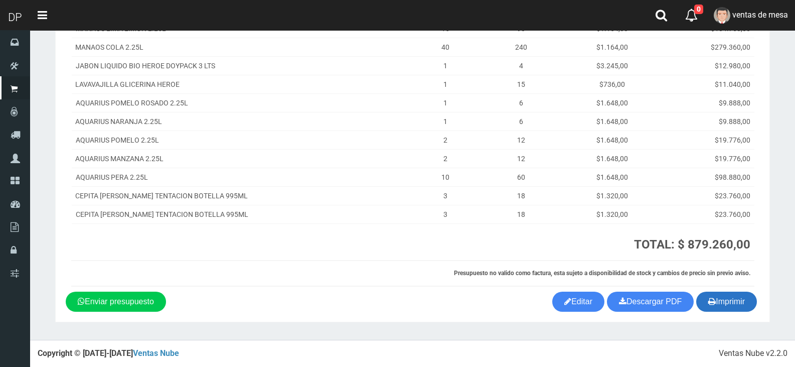
click at [721, 305] on button "Imprimir" at bounding box center [726, 301] width 61 height 20
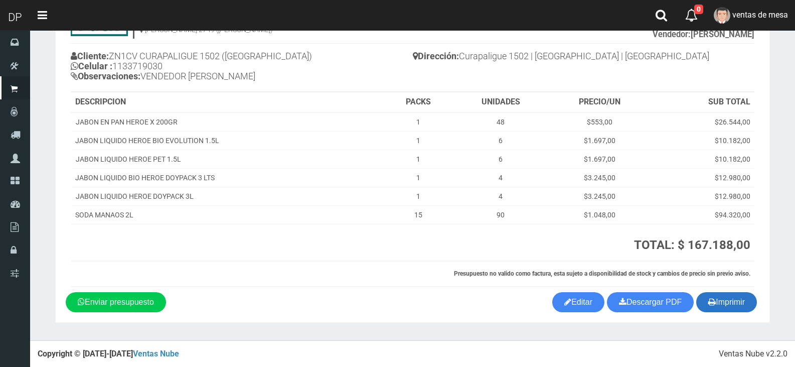
scroll to position [70, 0]
click at [716, 298] on button "Imprimir" at bounding box center [726, 301] width 61 height 20
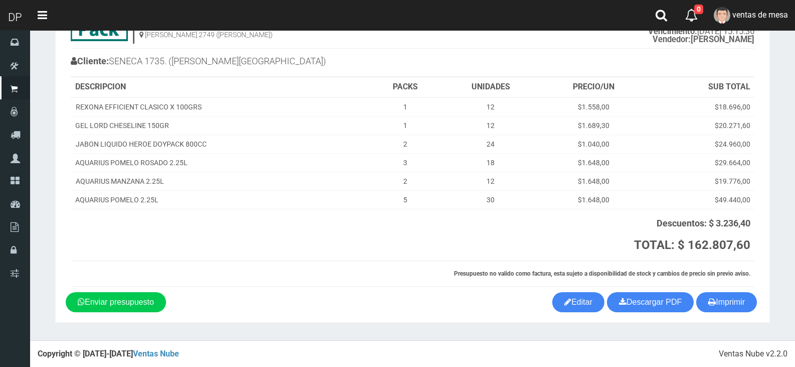
scroll to position [65, 0]
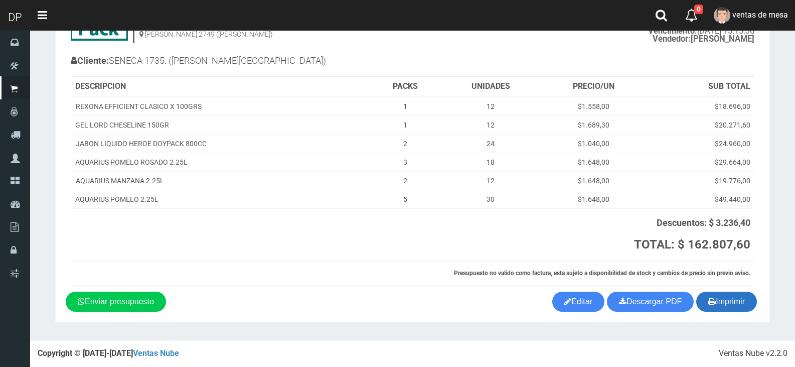
click at [708, 305] on icon "button" at bounding box center [712, 301] width 8 height 14
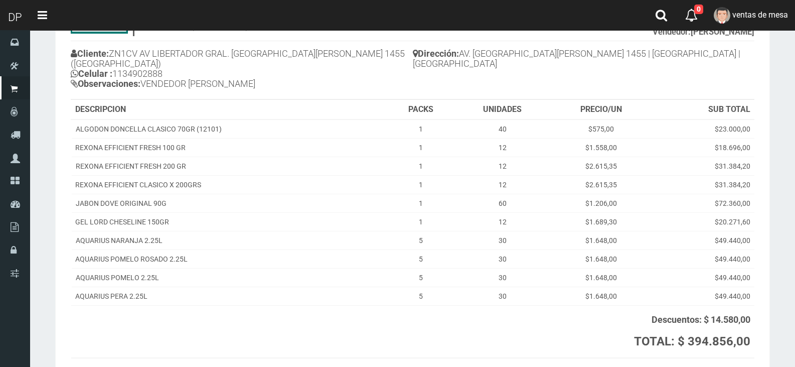
scroll to position [160, 0]
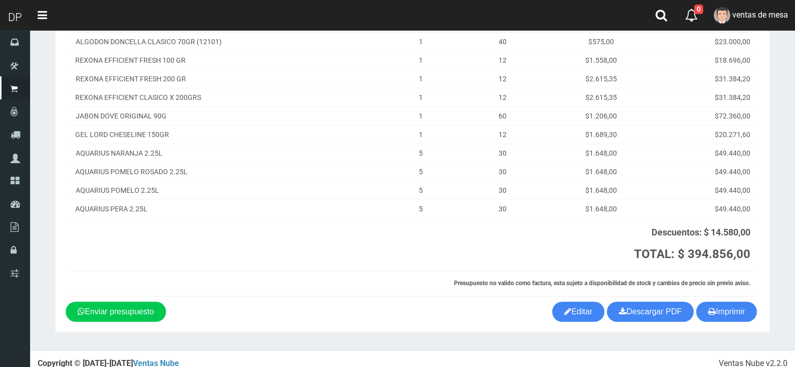
click at [731, 312] on section "1123346941 1170356020 [DOMAIN_NAME] AV ADER 2749 ([PERSON_NAME]) PRESUPUESTO (#…" at bounding box center [412, 110] width 715 height 444
click at [725, 308] on button "Imprimir" at bounding box center [726, 311] width 61 height 20
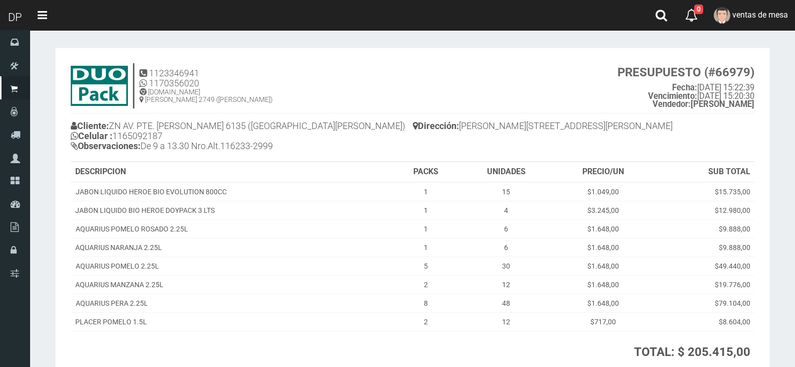
scroll to position [107, 0]
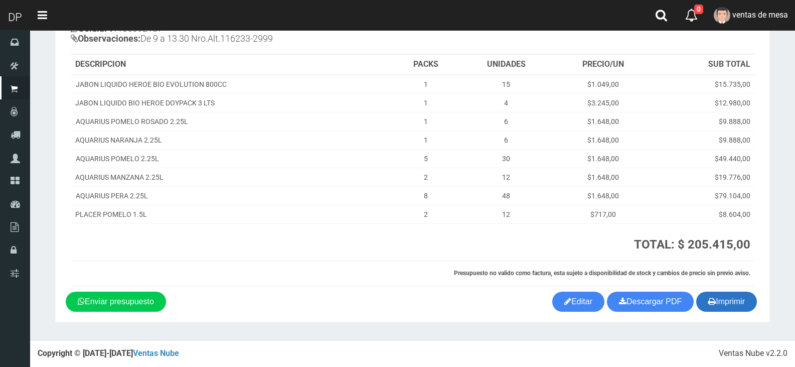
click at [731, 294] on button "Imprimir" at bounding box center [726, 301] width 61 height 20
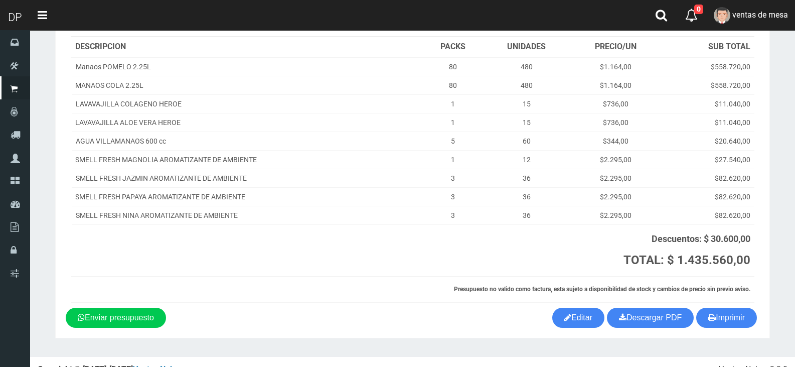
scroll to position [141, 0]
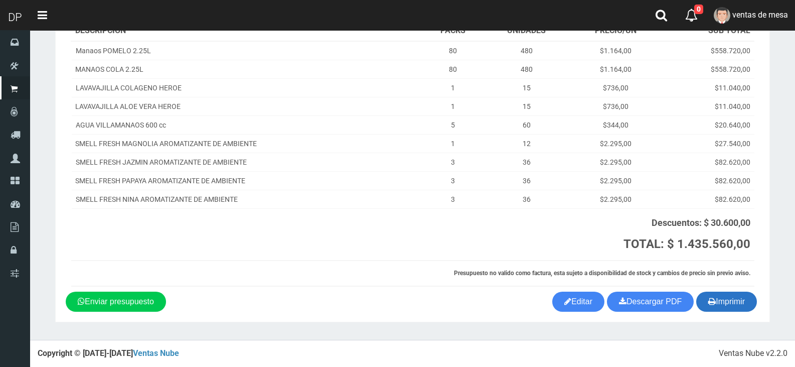
click at [722, 306] on button "Imprimir" at bounding box center [726, 301] width 61 height 20
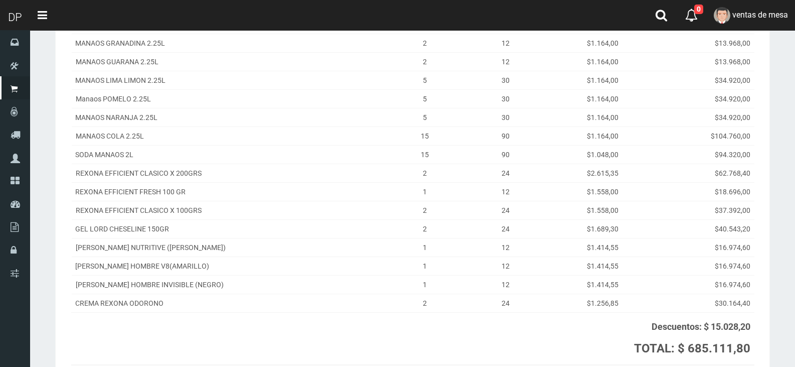
scroll to position [345, 0]
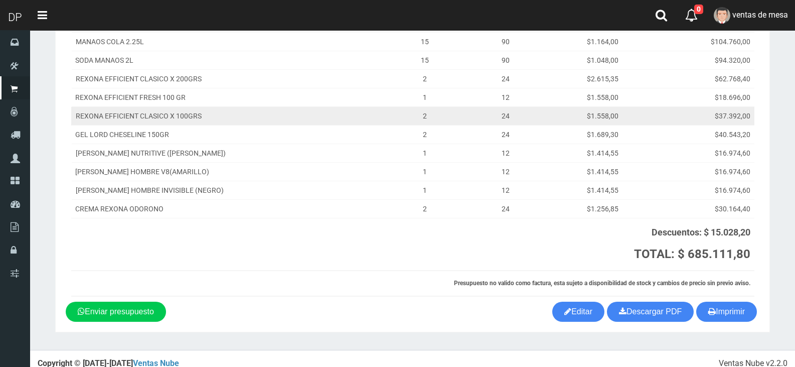
click at [676, 108] on td "$37.392,00" at bounding box center [703, 116] width 101 height 19
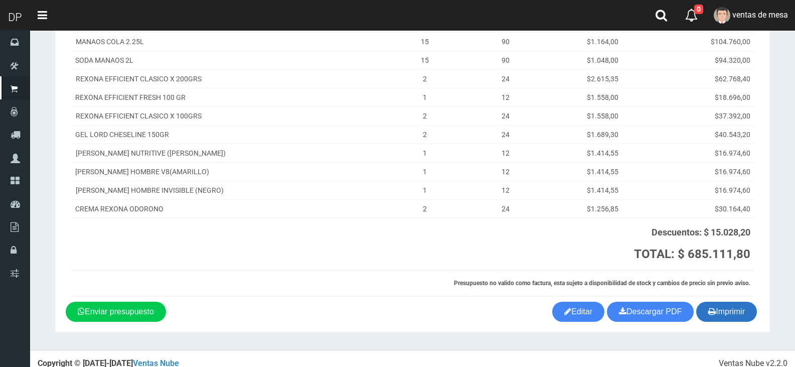
click at [732, 301] on button "Imprimir" at bounding box center [726, 311] width 61 height 20
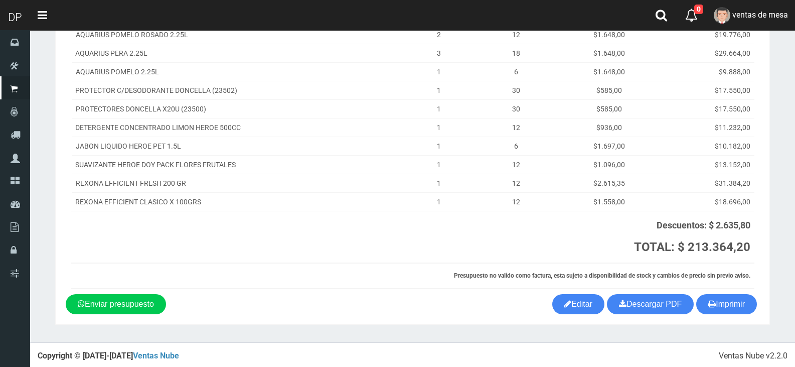
scroll to position [177, 0]
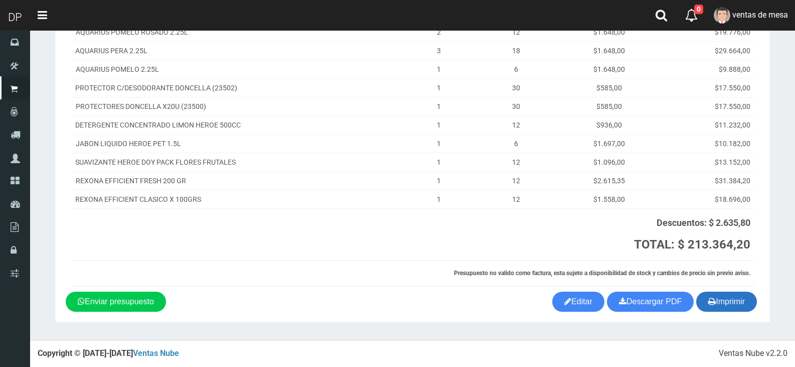
click at [728, 305] on button "Imprimir" at bounding box center [726, 301] width 61 height 20
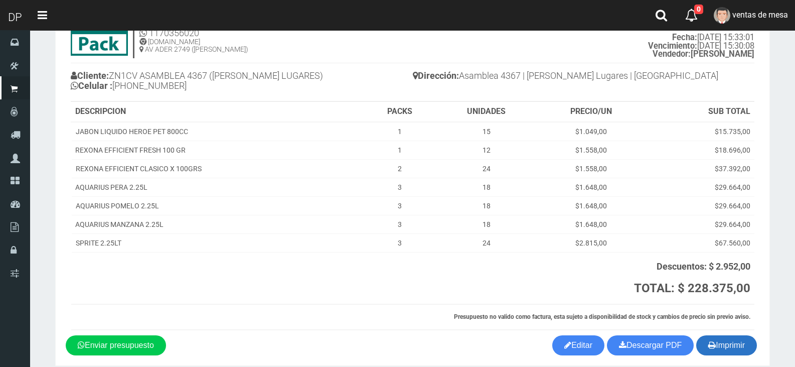
scroll to position [94, 0]
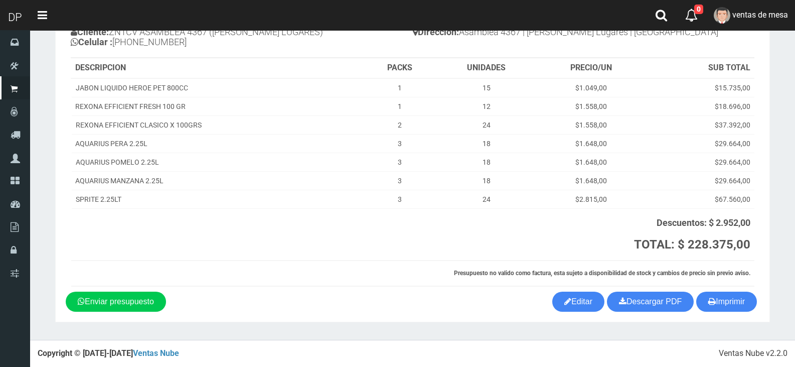
click at [763, 312] on section "1123346941 1170356020 [DOMAIN_NAME] AV ADER 2749 ([PERSON_NAME]) PRESUPUESTO (#…" at bounding box center [412, 138] width 715 height 368
click at [745, 308] on button "Imprimir" at bounding box center [726, 301] width 61 height 20
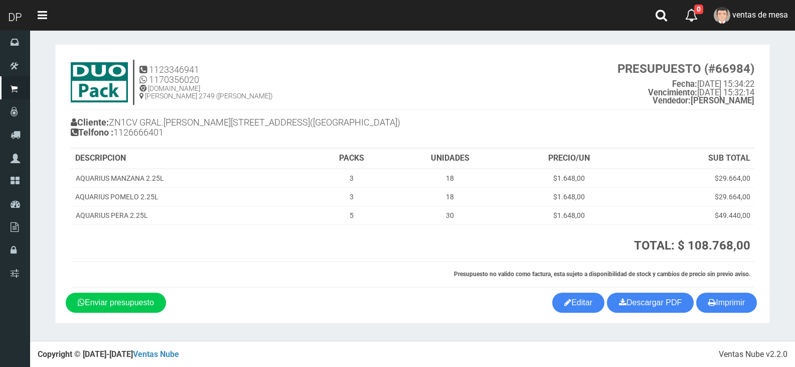
scroll to position [5, 0]
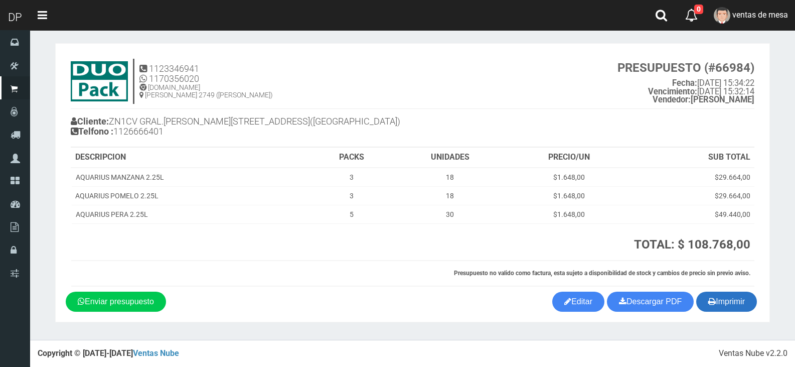
click at [713, 309] on button "Imprimir" at bounding box center [726, 301] width 61 height 20
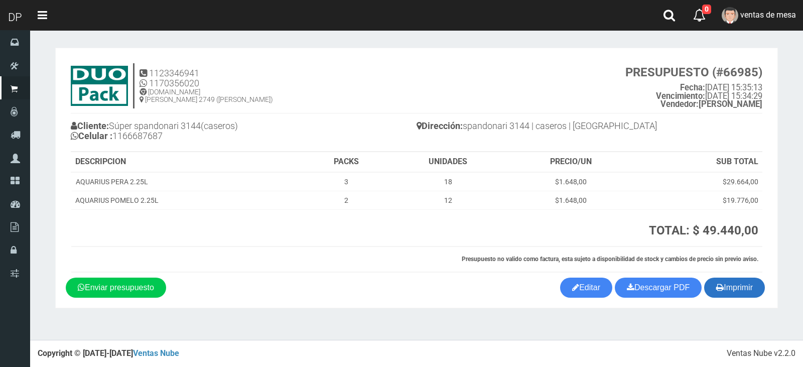
click at [731, 290] on button "Imprimir" at bounding box center [734, 287] width 61 height 20
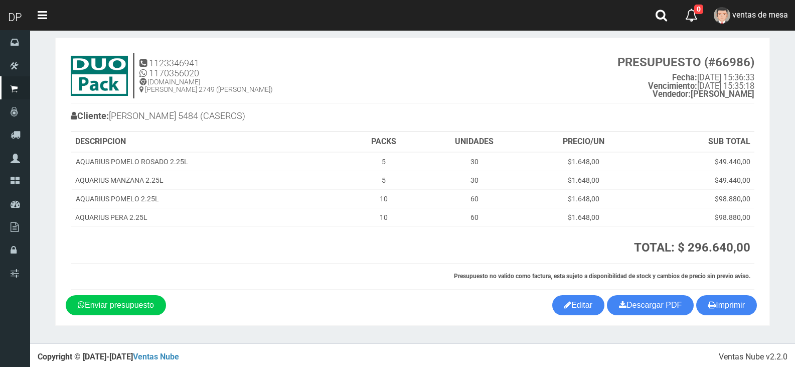
scroll to position [13, 0]
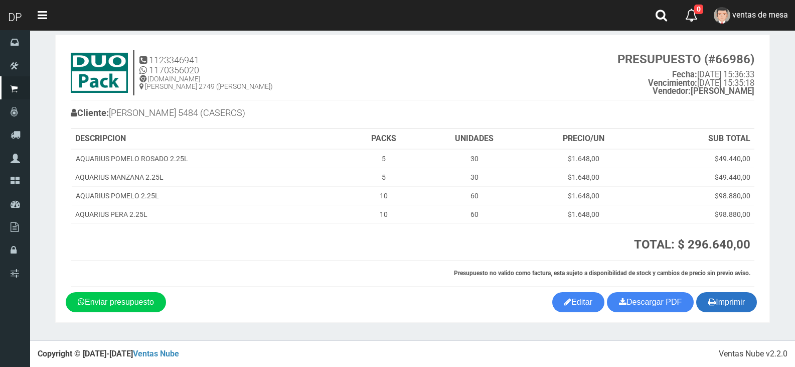
click at [749, 303] on button "Imprimir" at bounding box center [726, 302] width 61 height 20
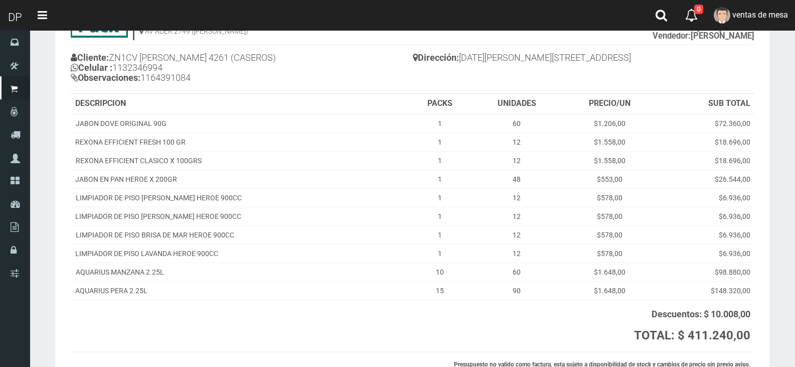
scroll to position [160, 0]
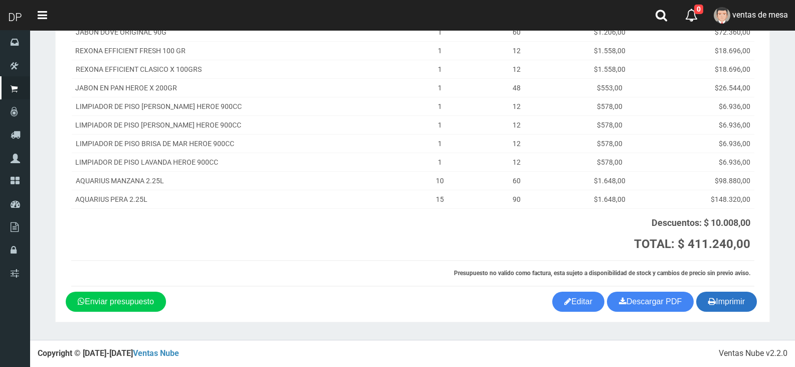
click at [726, 299] on button "Imprimir" at bounding box center [726, 301] width 61 height 20
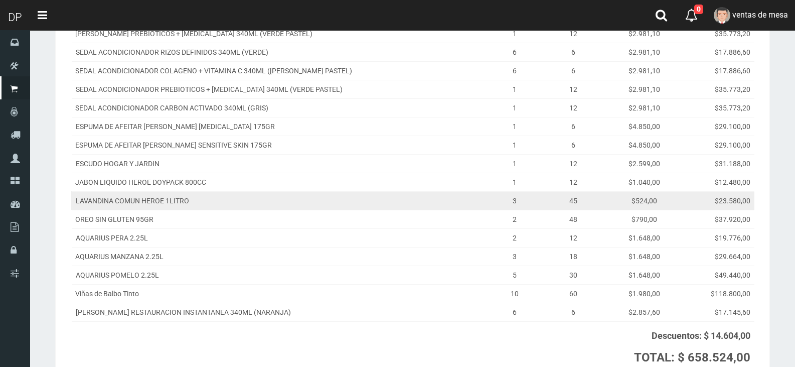
scroll to position [351, 0]
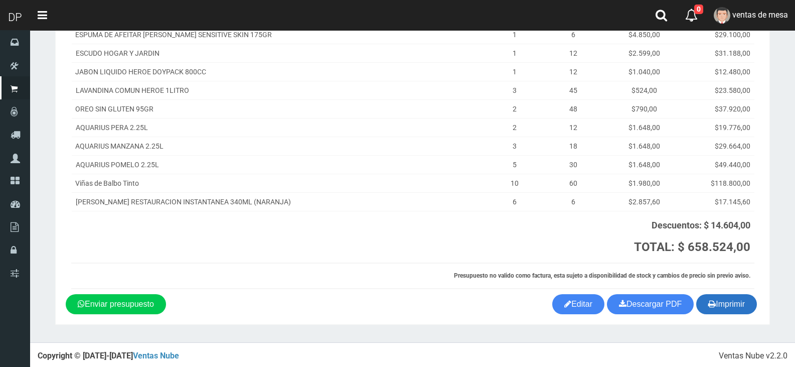
click at [736, 309] on button "Imprimir" at bounding box center [726, 304] width 61 height 20
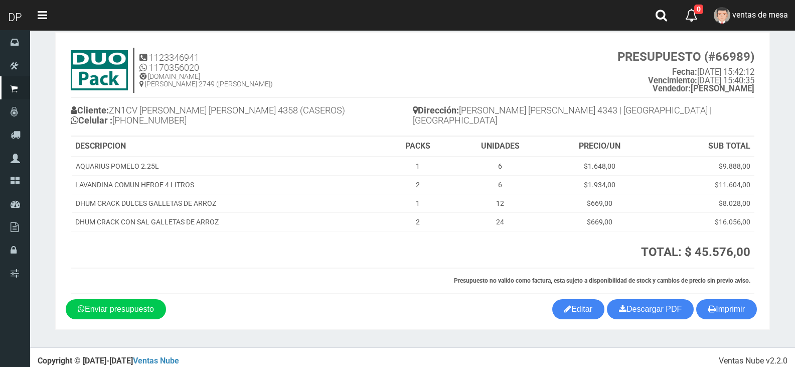
scroll to position [23, 0]
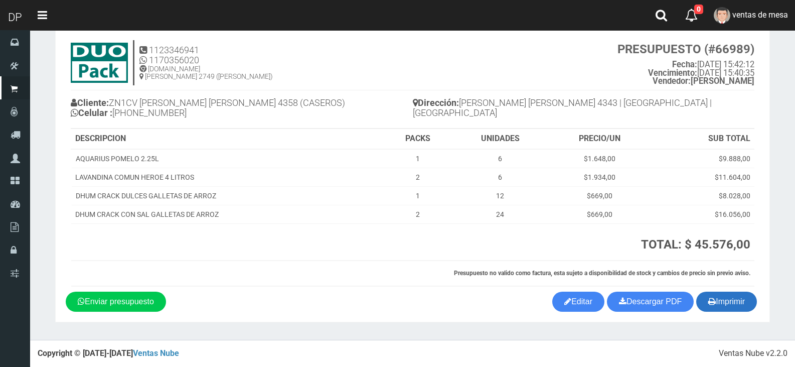
click at [733, 310] on button "Imprimir" at bounding box center [726, 301] width 61 height 20
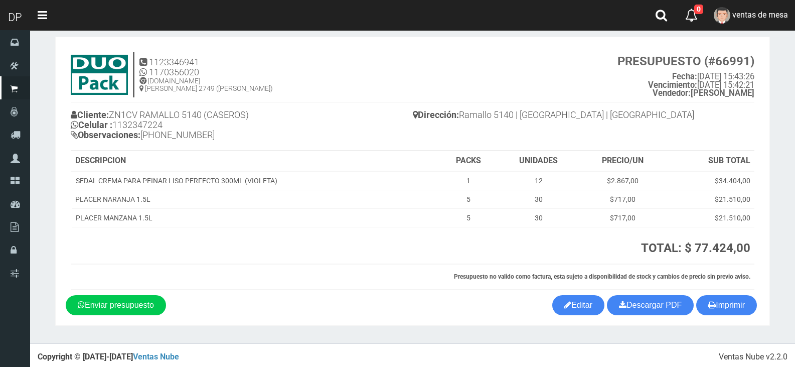
scroll to position [15, 0]
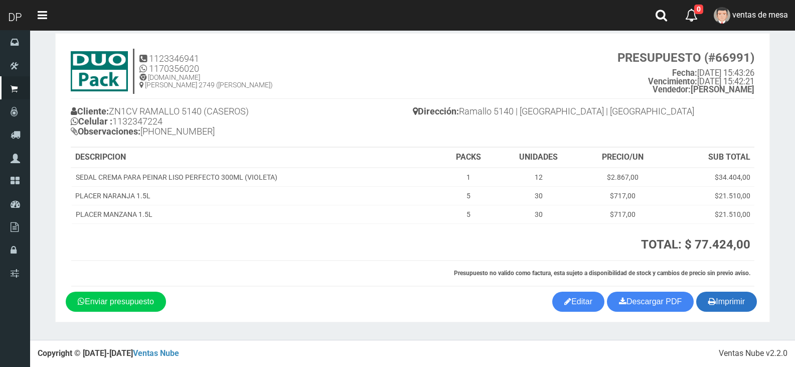
click at [733, 300] on button "Imprimir" at bounding box center [726, 301] width 61 height 20
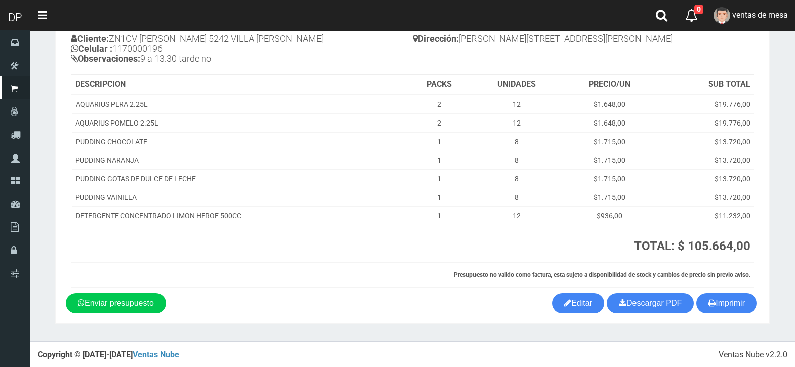
scroll to position [89, 0]
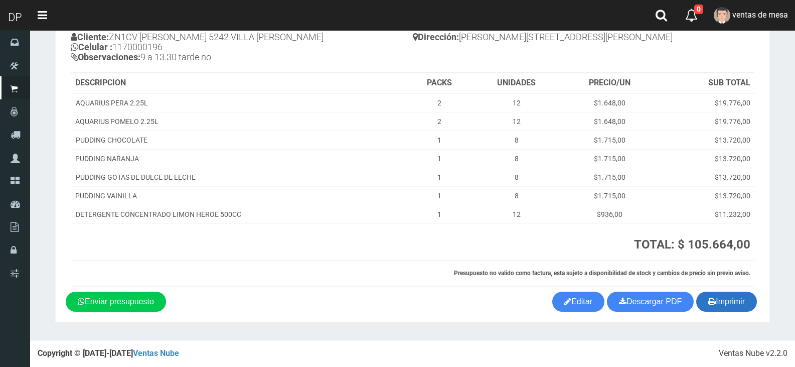
drag, startPoint x: 727, startPoint y: 295, endPoint x: 712, endPoint y: 296, distance: 15.1
click at [727, 295] on button "Imprimir" at bounding box center [726, 301] width 61 height 20
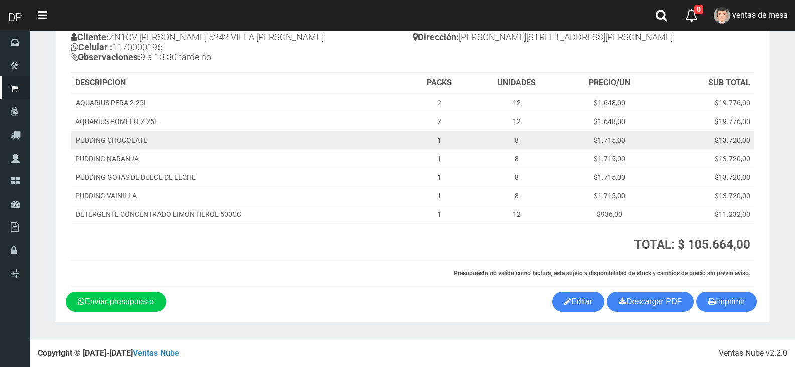
click at [350, 137] on td "PUDDING CHOCOLATE" at bounding box center [239, 139] width 336 height 19
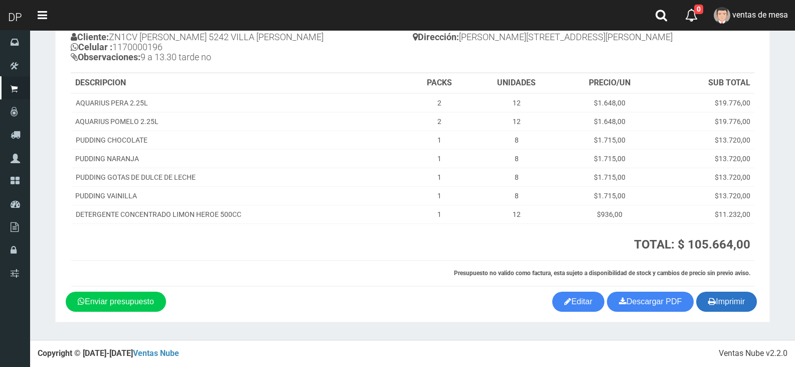
click at [721, 310] on button "Imprimir" at bounding box center [726, 301] width 61 height 20
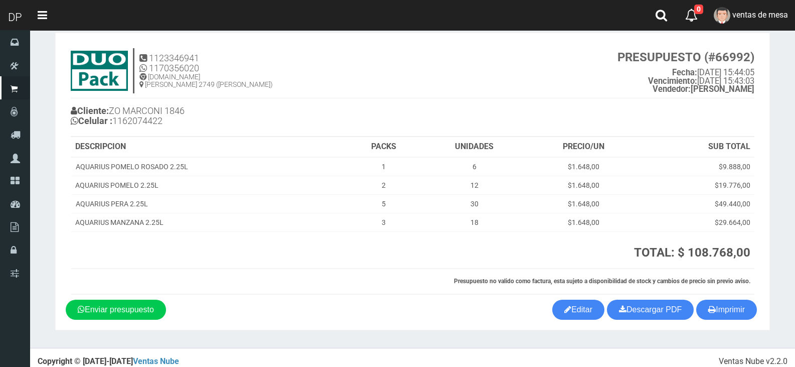
scroll to position [23, 0]
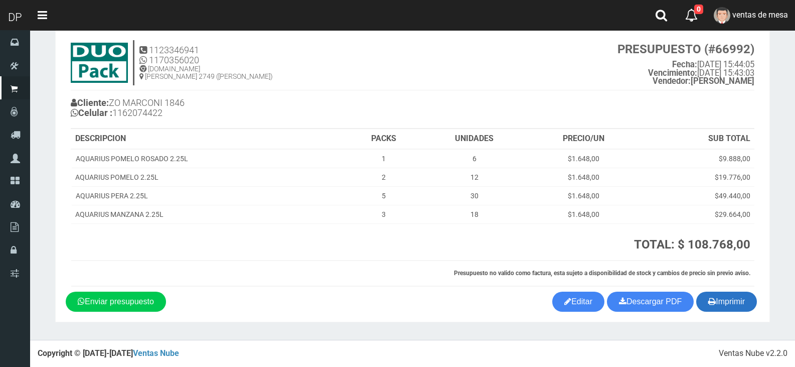
click at [753, 304] on button "Imprimir" at bounding box center [726, 301] width 61 height 20
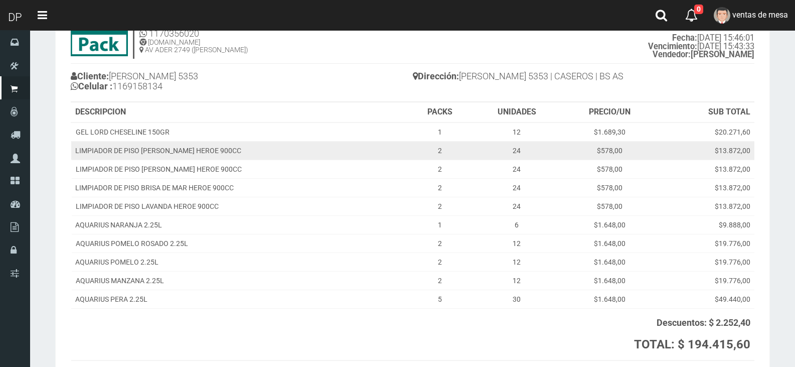
scroll to position [149, 0]
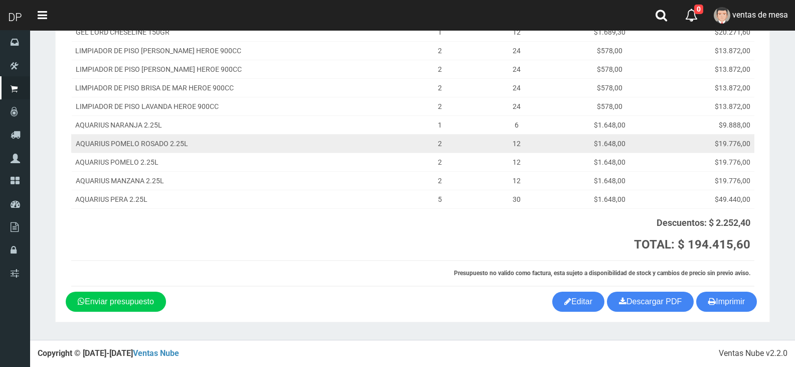
click at [595, 146] on td "$1.648,00" at bounding box center [610, 143] width 96 height 19
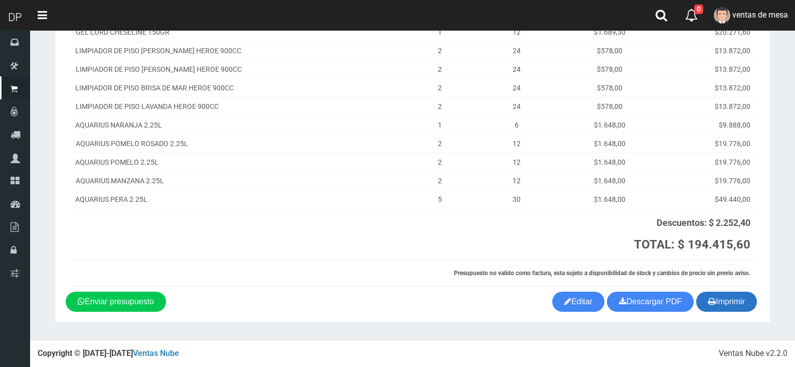
click at [715, 295] on button "Imprimir" at bounding box center [726, 301] width 61 height 20
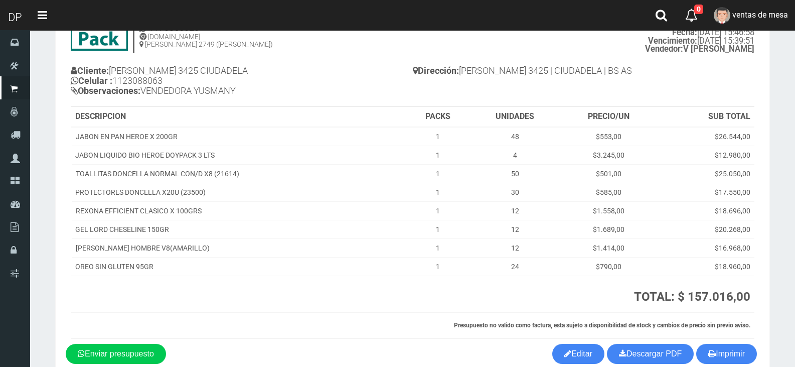
scroll to position [107, 0]
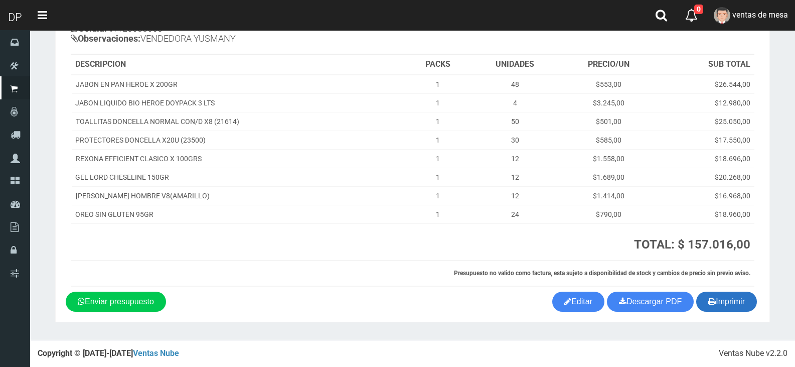
click at [738, 305] on button "Imprimir" at bounding box center [726, 301] width 61 height 20
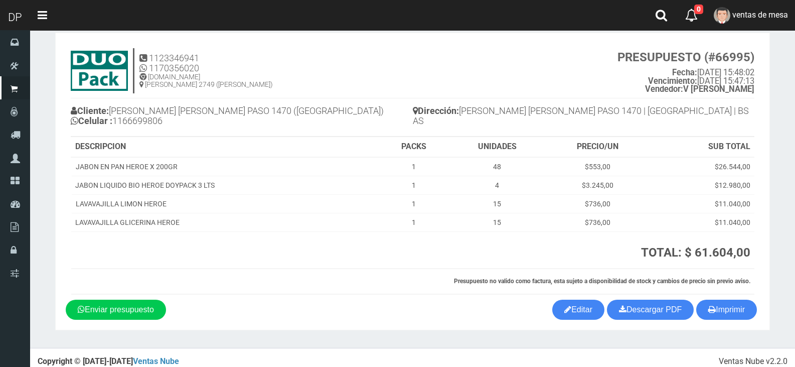
scroll to position [23, 0]
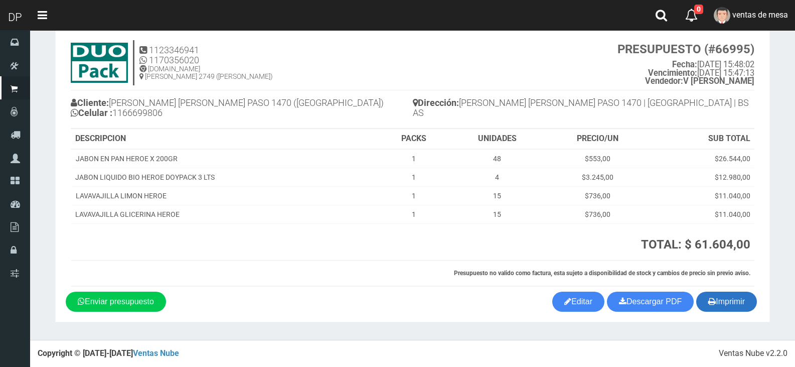
click at [705, 302] on button "Imprimir" at bounding box center [726, 301] width 61 height 20
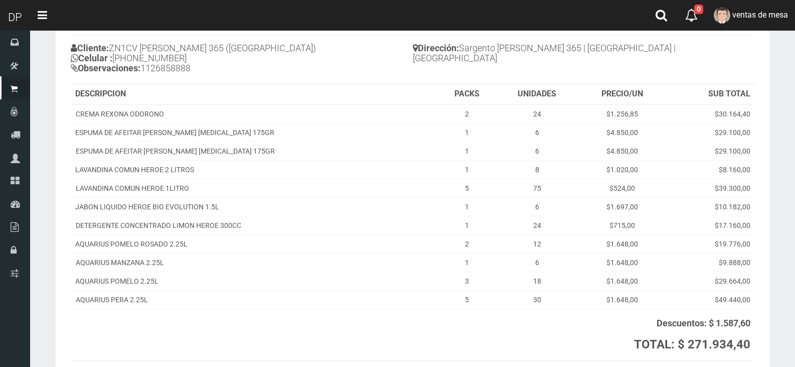
scroll to position [178, 0]
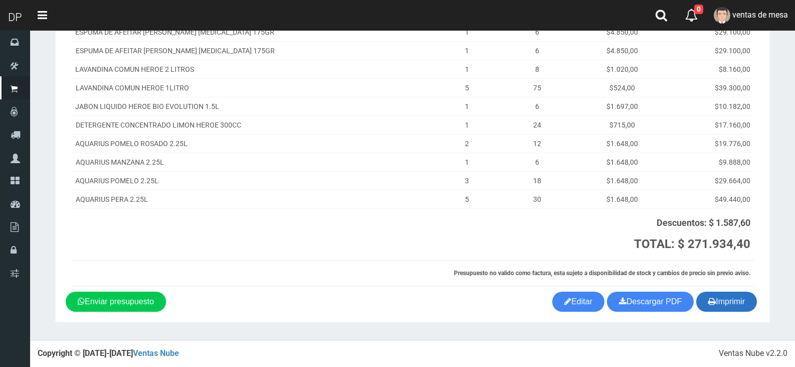
click at [727, 306] on button "Imprimir" at bounding box center [726, 301] width 61 height 20
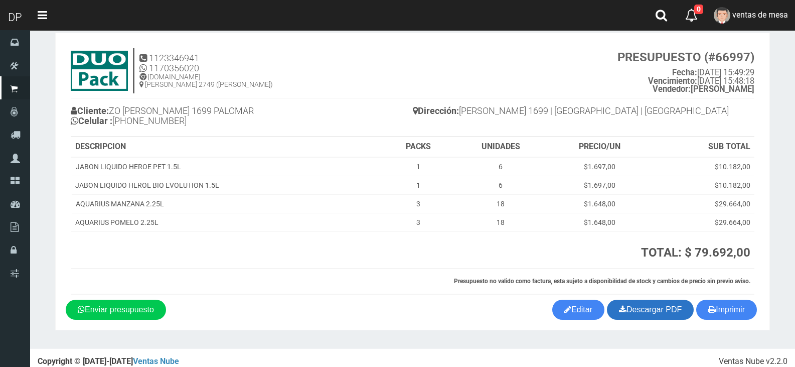
scroll to position [23, 0]
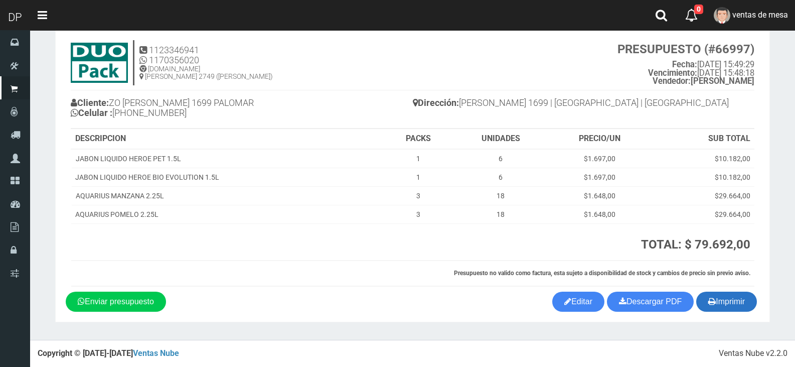
click at [715, 303] on button "Imprimir" at bounding box center [726, 301] width 61 height 20
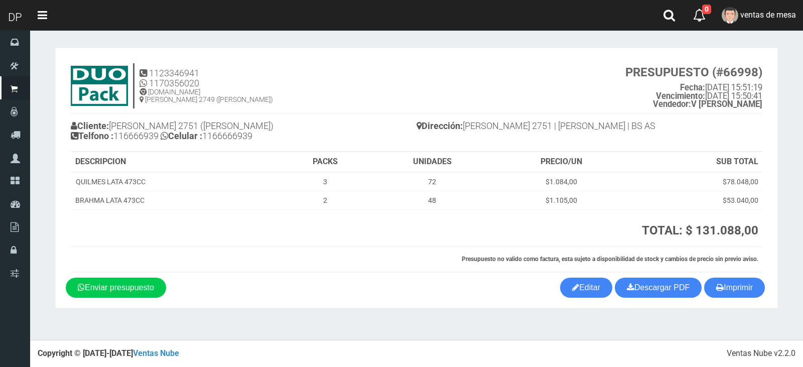
click at [736, 139] on div "Dirección: [PERSON_NAME] 2751 | [PERSON_NAME] | BS AS" at bounding box center [589, 127] width 346 height 28
click at [739, 296] on button "Imprimir" at bounding box center [734, 287] width 61 height 20
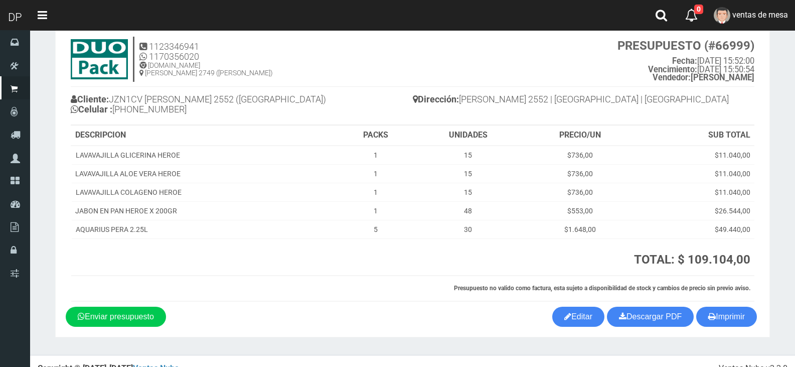
scroll to position [42, 0]
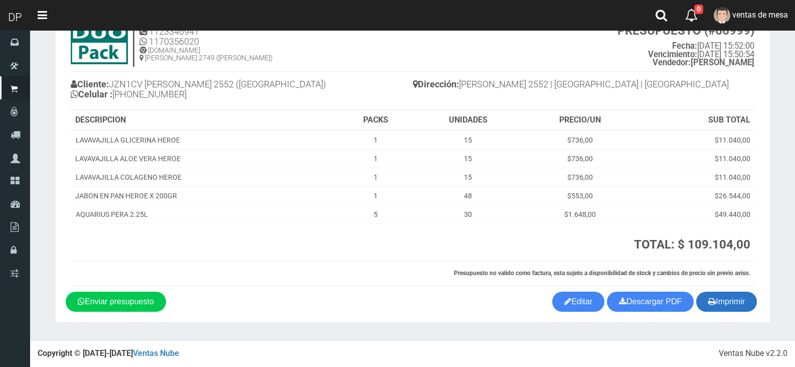
click at [727, 306] on button "Imprimir" at bounding box center [726, 301] width 61 height 20
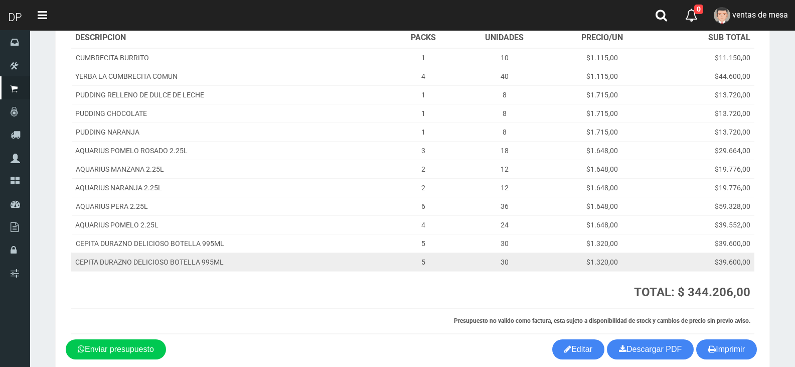
scroll to position [182, 0]
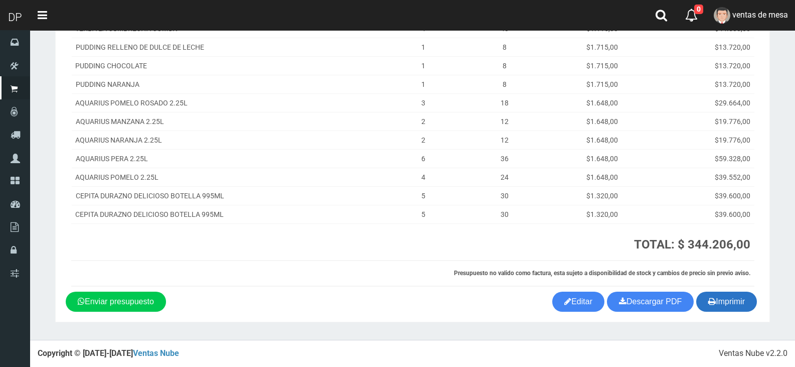
click at [724, 299] on button "Imprimir" at bounding box center [726, 301] width 61 height 20
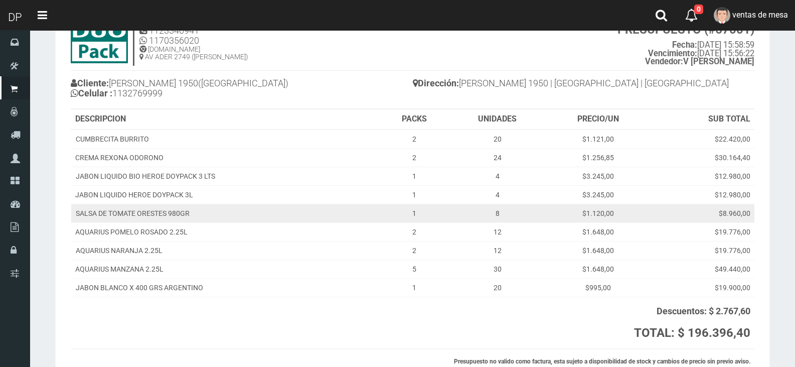
scroll to position [131, 0]
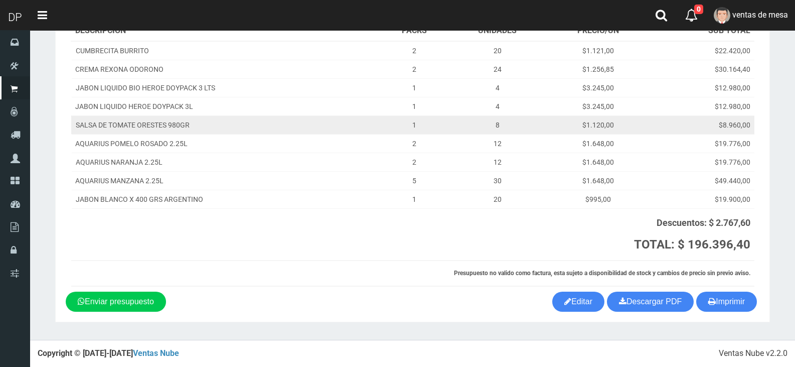
click at [646, 117] on td "$1.120,00" at bounding box center [597, 124] width 103 height 19
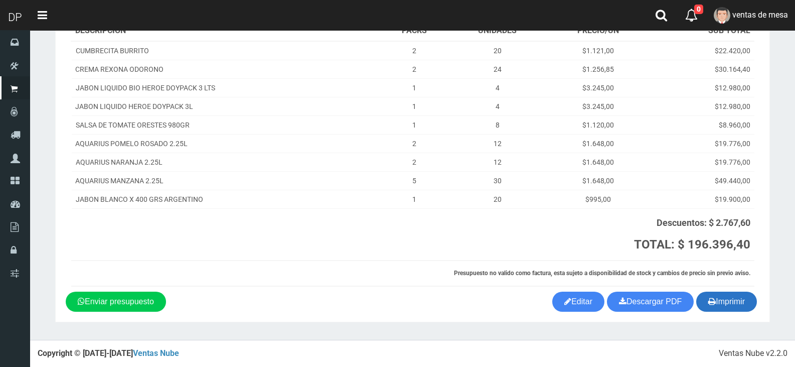
click at [726, 307] on button "Imprimir" at bounding box center [726, 301] width 61 height 20
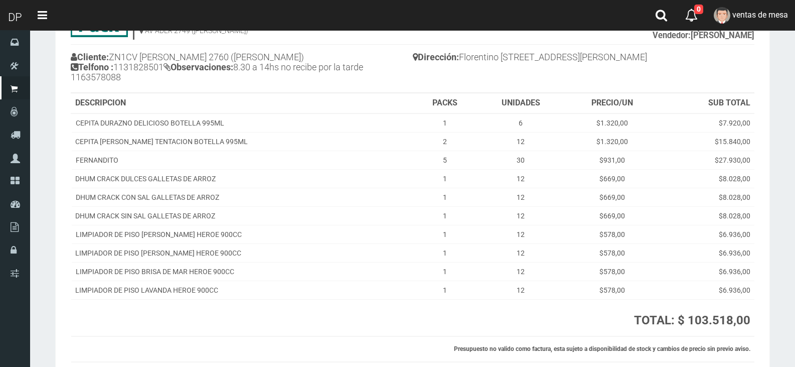
scroll to position [144, 0]
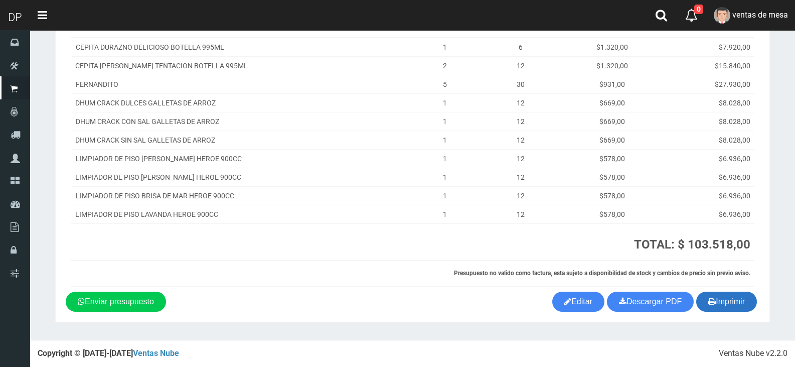
click at [717, 299] on button "Imprimir" at bounding box center [726, 301] width 61 height 20
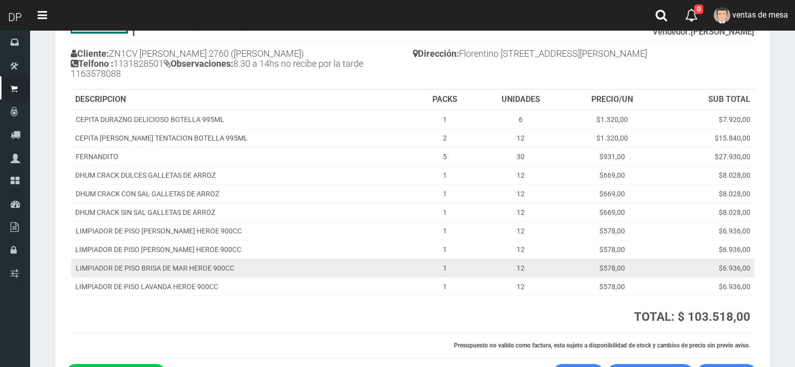
scroll to position [0, 0]
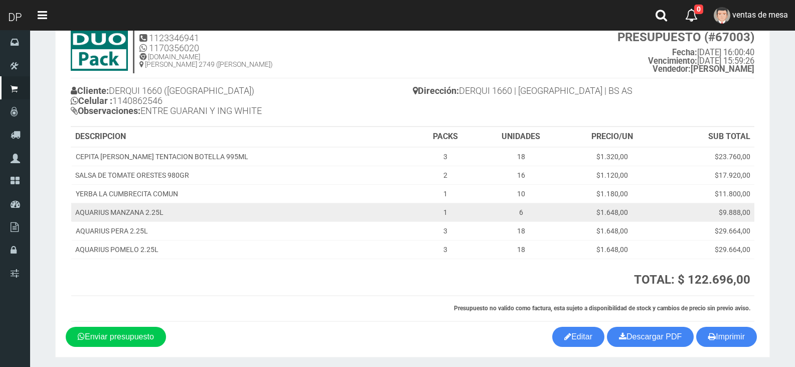
scroll to position [70, 0]
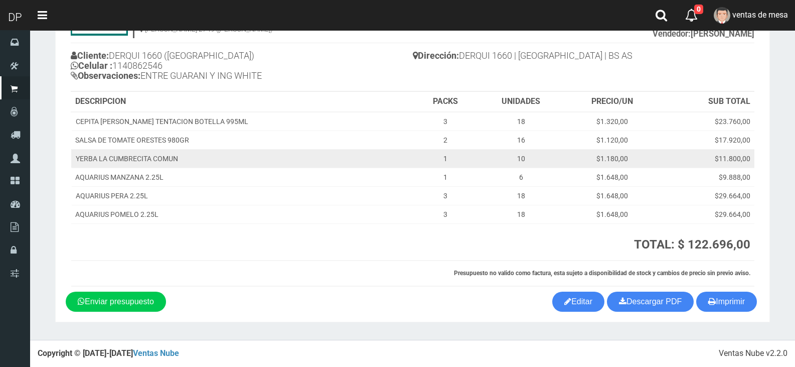
click at [742, 150] on td "$11.800,00" at bounding box center [707, 158] width 95 height 19
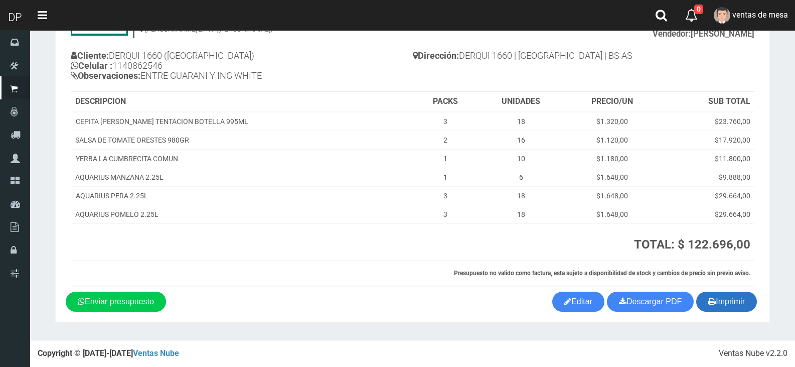
click at [725, 300] on button "Imprimir" at bounding box center [726, 301] width 61 height 20
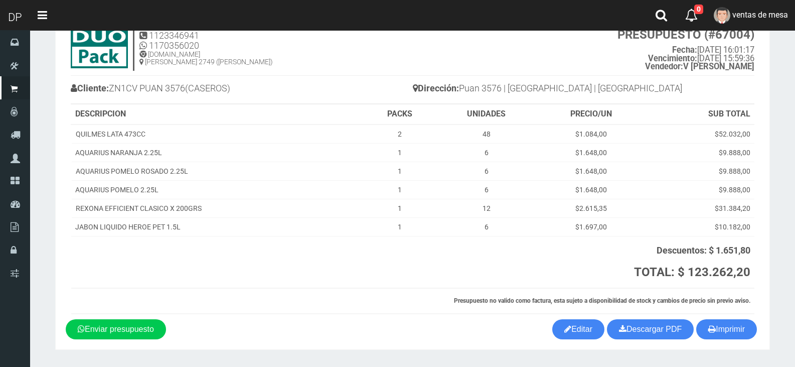
scroll to position [65, 0]
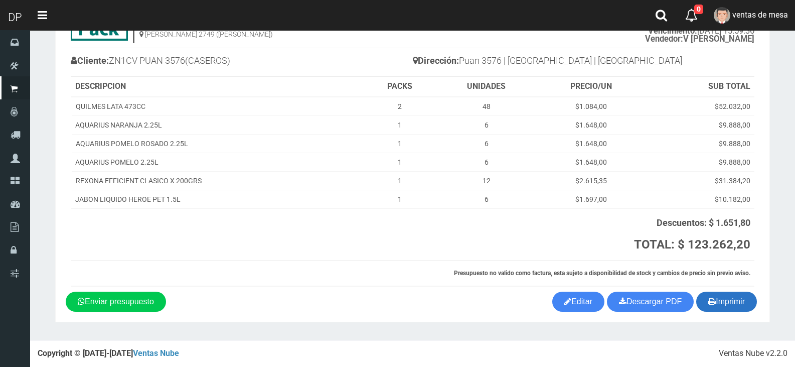
click at [733, 304] on button "Imprimir" at bounding box center [726, 301] width 61 height 20
click at [716, 302] on button "Imprimir" at bounding box center [726, 301] width 61 height 20
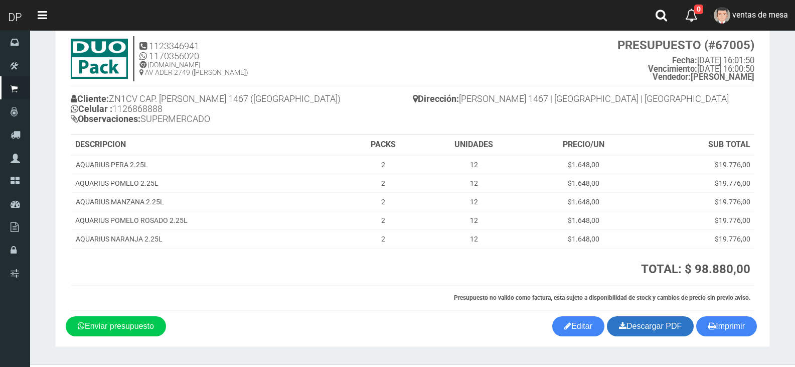
scroll to position [52, 0]
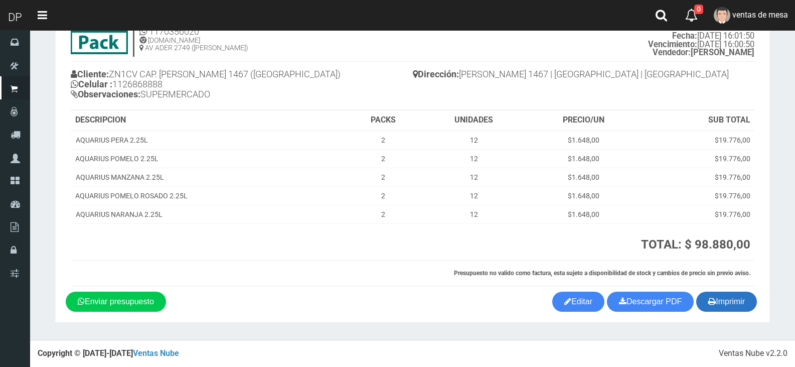
click at [709, 299] on icon "button" at bounding box center [712, 301] width 8 height 14
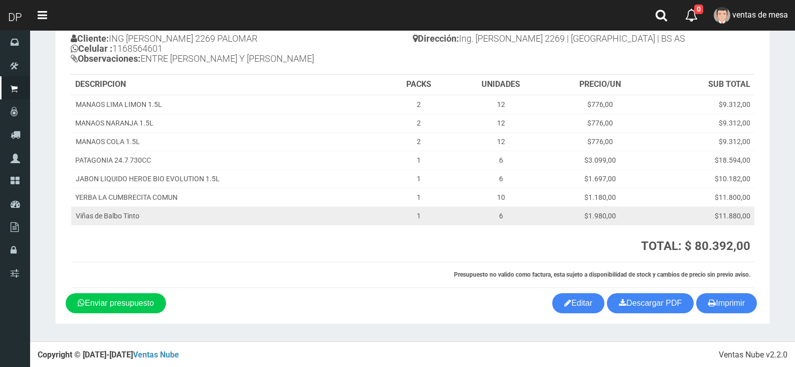
scroll to position [89, 0]
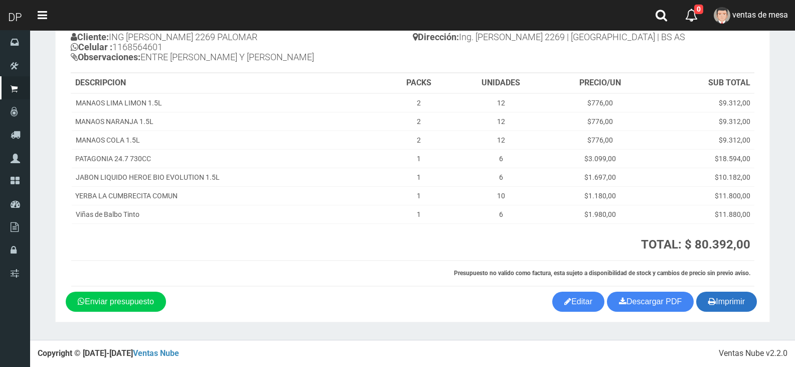
click at [737, 299] on button "Imprimir" at bounding box center [726, 301] width 61 height 20
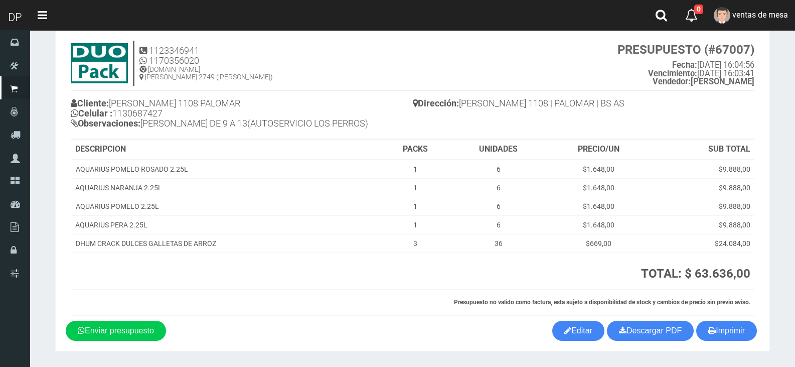
scroll to position [52, 0]
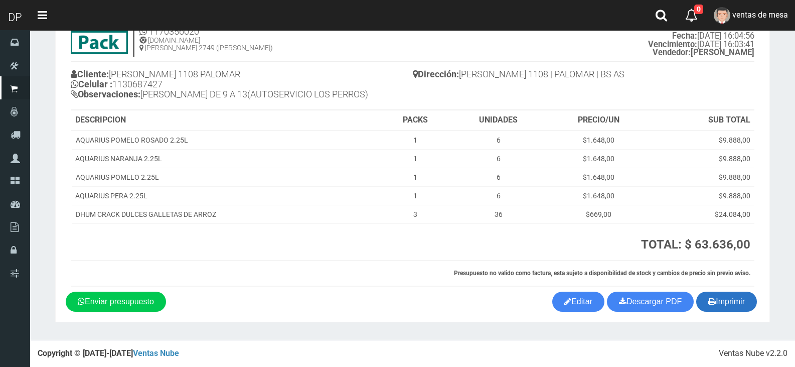
click at [728, 302] on button "Imprimir" at bounding box center [726, 301] width 61 height 20
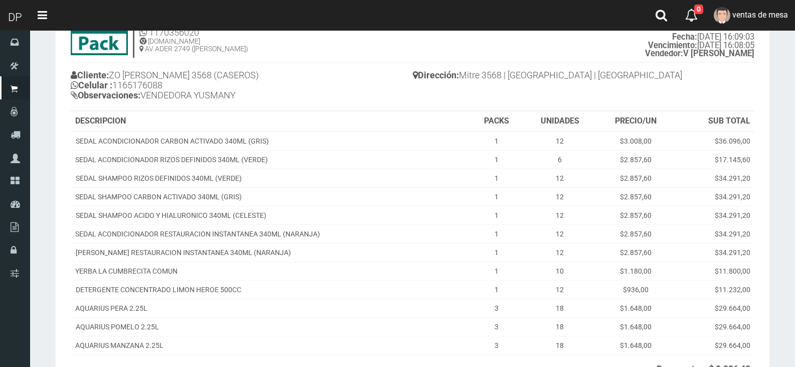
scroll to position [197, 0]
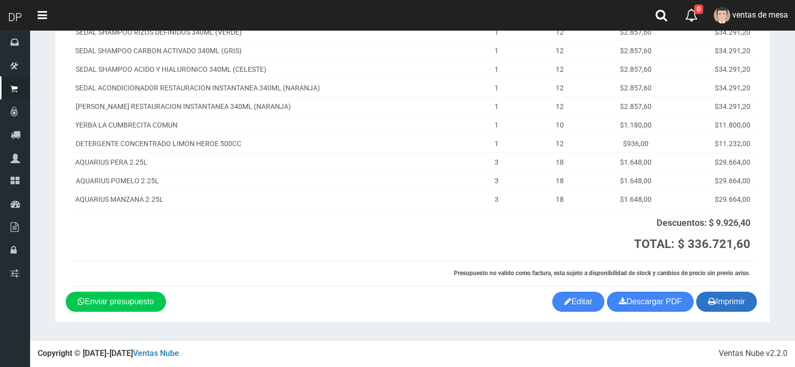
click at [746, 308] on button "Imprimir" at bounding box center [726, 301] width 61 height 20
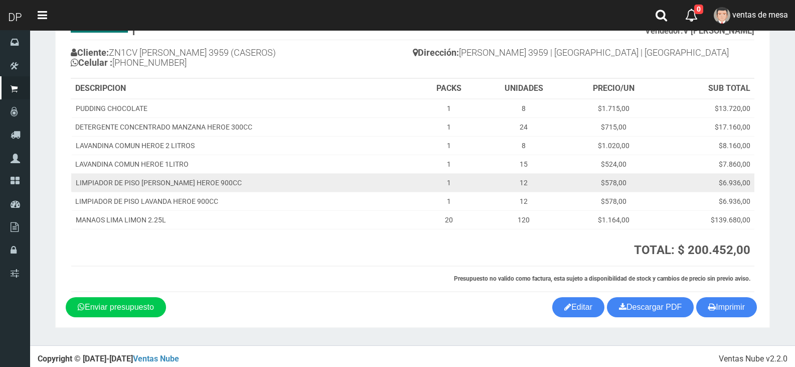
scroll to position [79, 0]
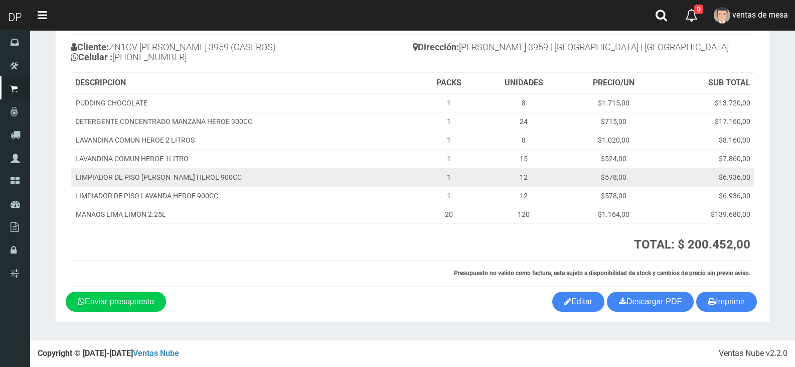
drag, startPoint x: 570, startPoint y: 102, endPoint x: 653, endPoint y: 174, distance: 110.2
click at [570, 102] on td "$1.715,00" at bounding box center [613, 102] width 93 height 19
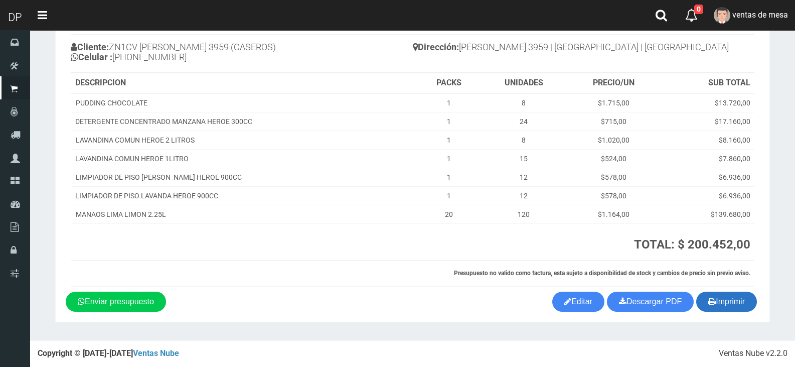
click at [726, 297] on button "Imprimir" at bounding box center [726, 301] width 61 height 20
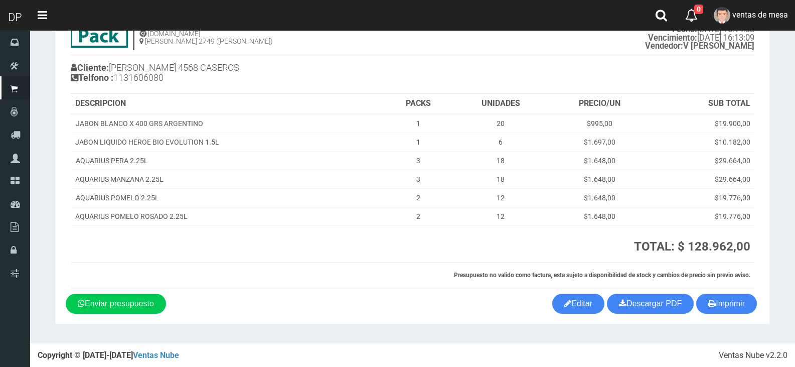
scroll to position [60, 0]
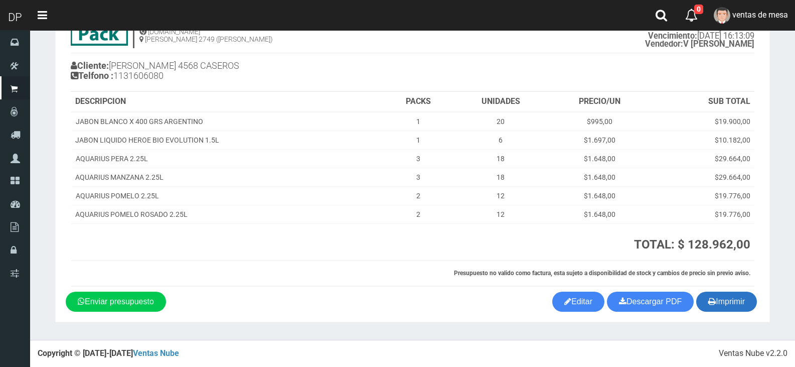
click at [733, 302] on button "Imprimir" at bounding box center [726, 301] width 61 height 20
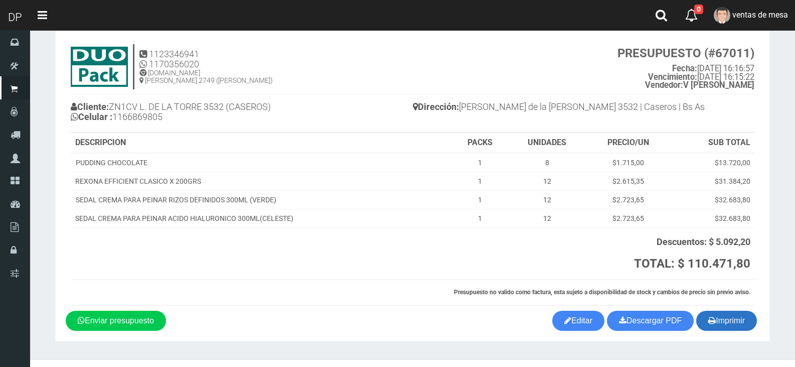
scroll to position [38, 0]
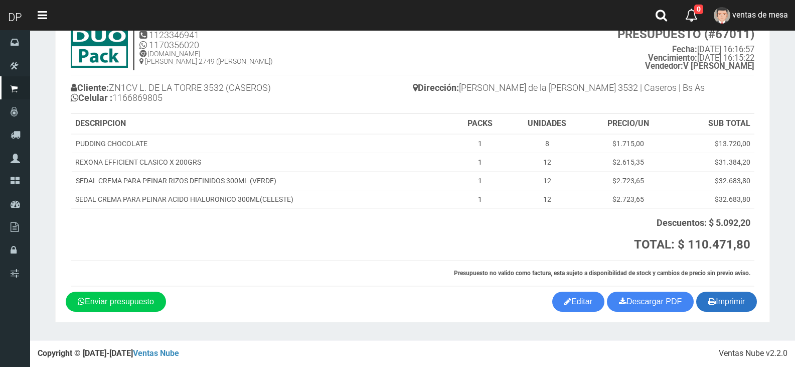
click at [744, 305] on button "Imprimir" at bounding box center [726, 301] width 61 height 20
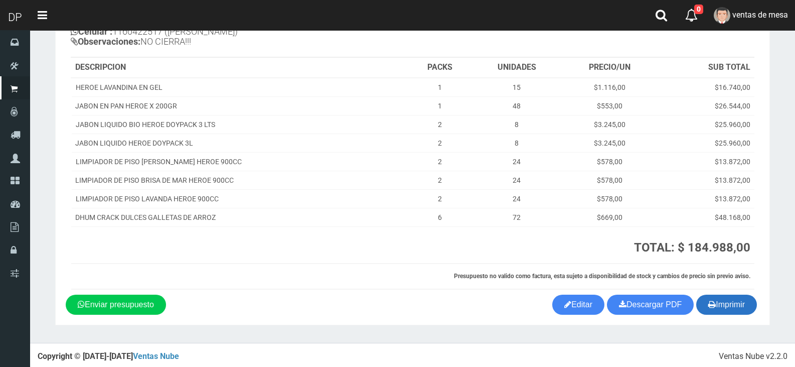
scroll to position [107, 0]
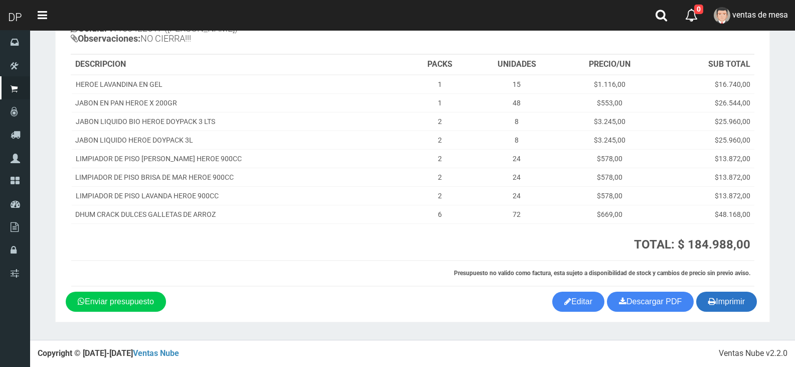
click at [724, 300] on button "Imprimir" at bounding box center [726, 301] width 61 height 20
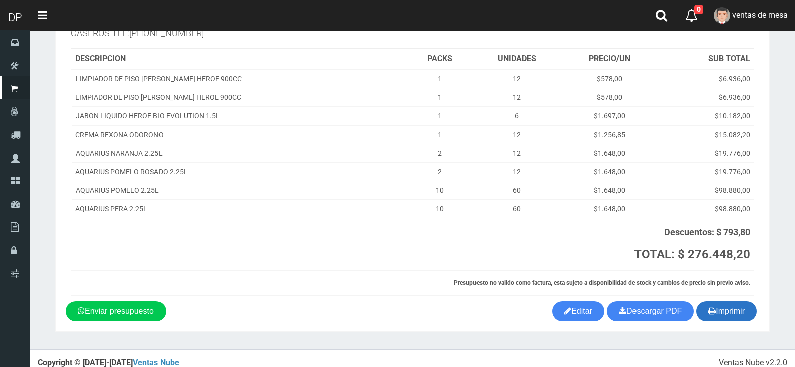
scroll to position [112, 0]
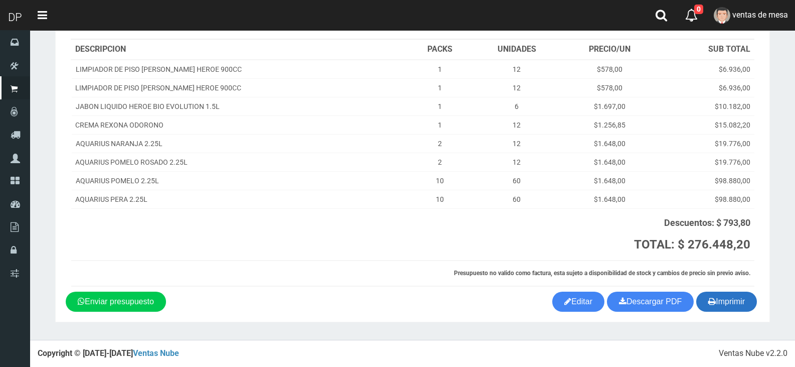
click at [714, 303] on button "Imprimir" at bounding box center [726, 301] width 61 height 20
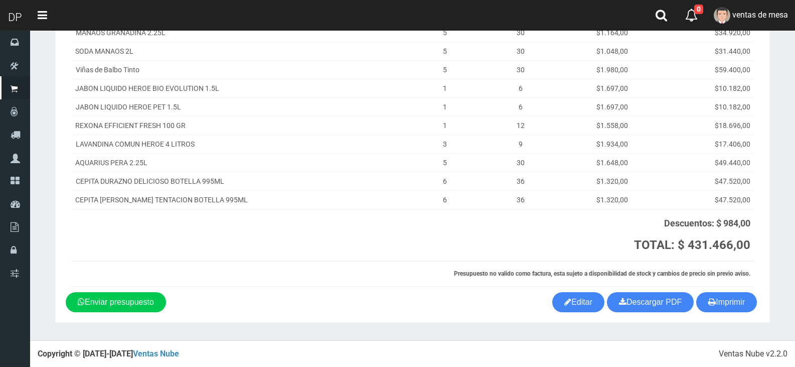
scroll to position [214, 0]
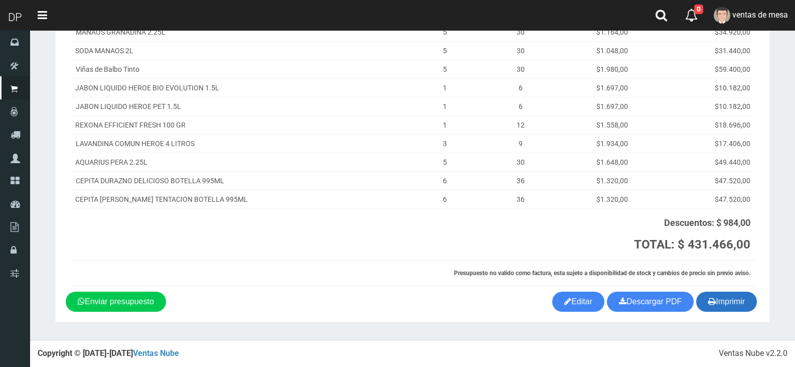
click at [738, 307] on button "Imprimir" at bounding box center [726, 301] width 61 height 20
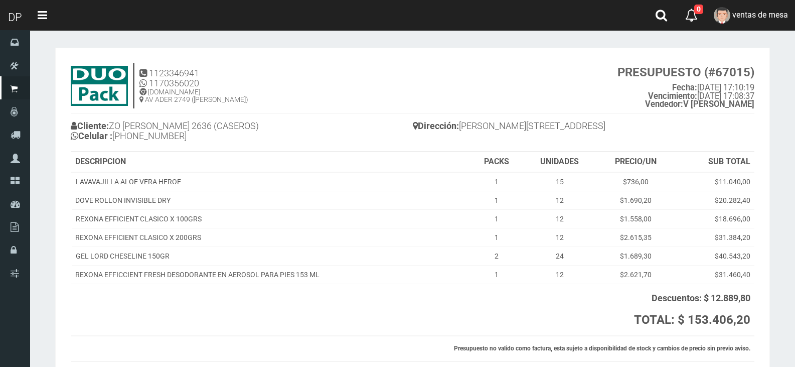
scroll to position [75, 0]
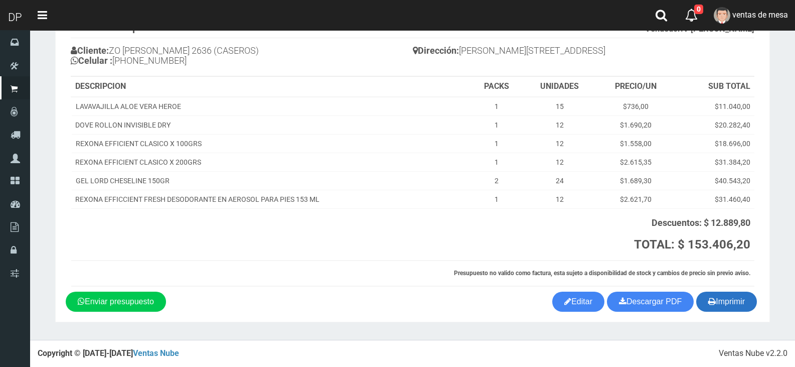
click at [748, 305] on button "Imprimir" at bounding box center [726, 301] width 61 height 20
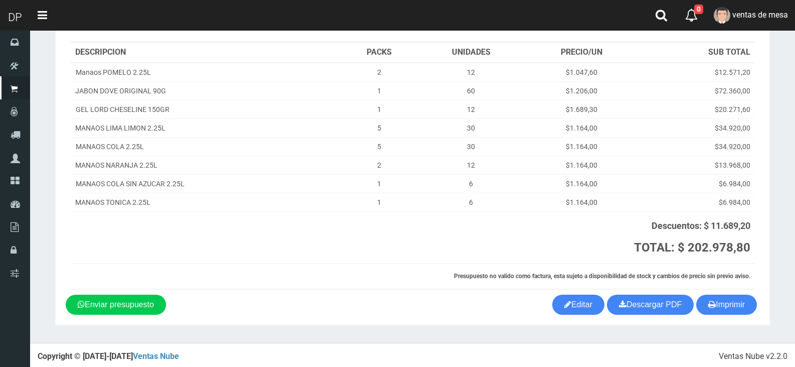
scroll to position [112, 0]
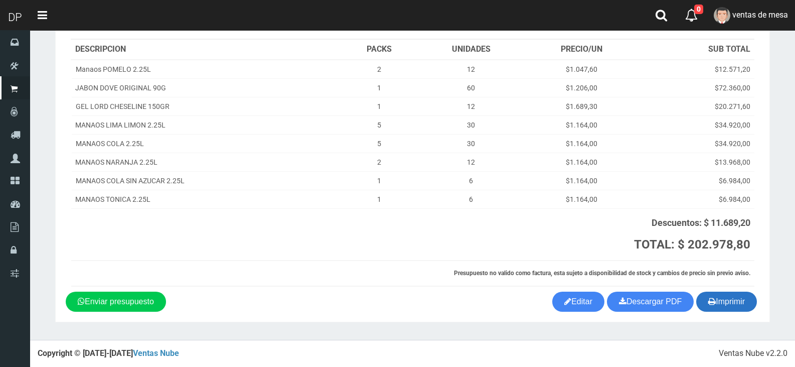
click at [702, 296] on button "Imprimir" at bounding box center [726, 301] width 61 height 20
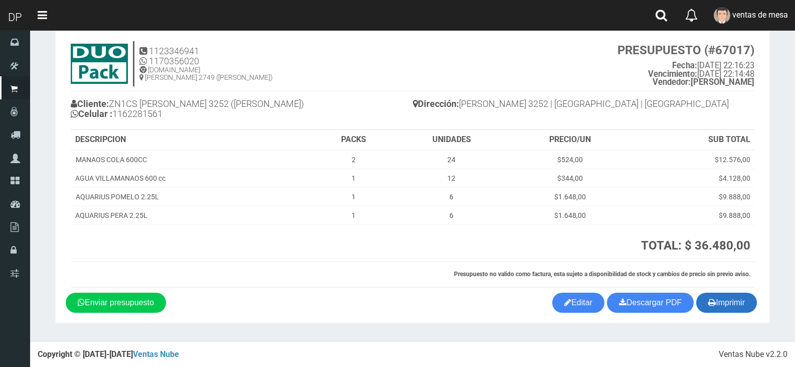
scroll to position [23, 0]
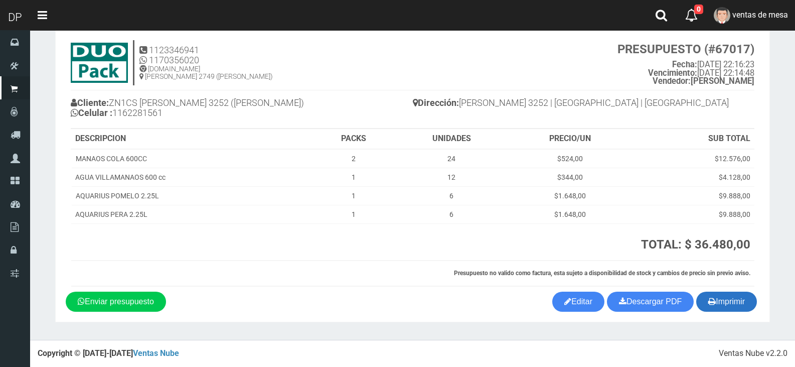
click at [712, 298] on icon "button" at bounding box center [712, 301] width 8 height 14
click at [280, 94] on div "Cliente: ZN1CS CASTRO 3252 (BILLINGHURST) Celular : 1162281561" at bounding box center [242, 109] width 342 height 38
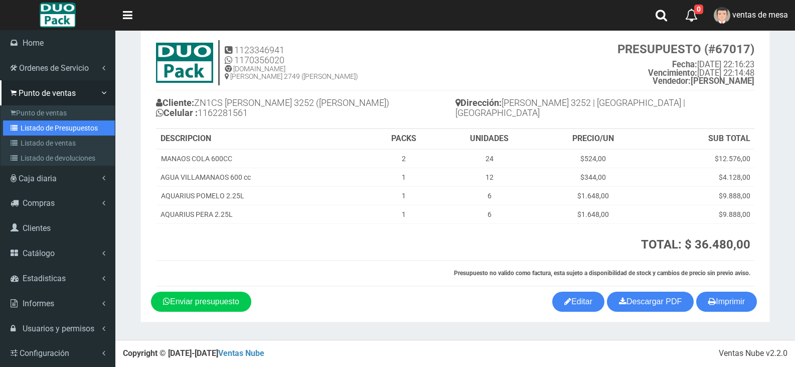
click at [43, 125] on link "Listado de Presupuestos" at bounding box center [59, 127] width 112 height 15
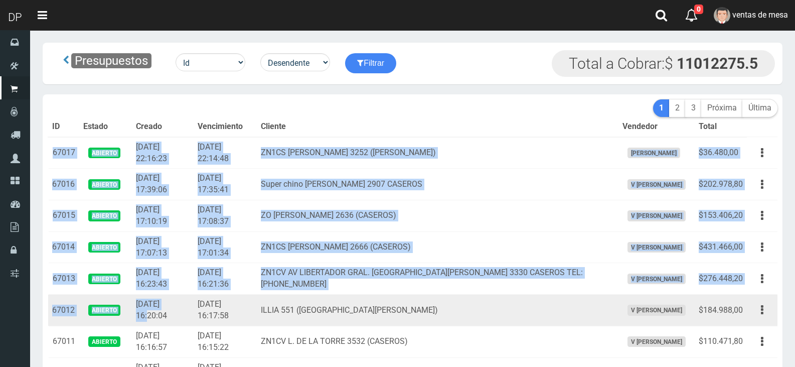
drag, startPoint x: 51, startPoint y: 149, endPoint x: 189, endPoint y: 290, distance: 196.9
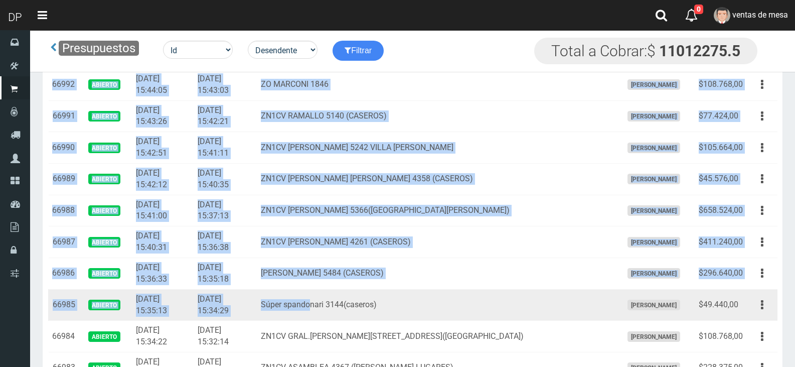
click at [339, 306] on td "Súper spandonari 3144(caseros)" at bounding box center [437, 305] width 361 height 32
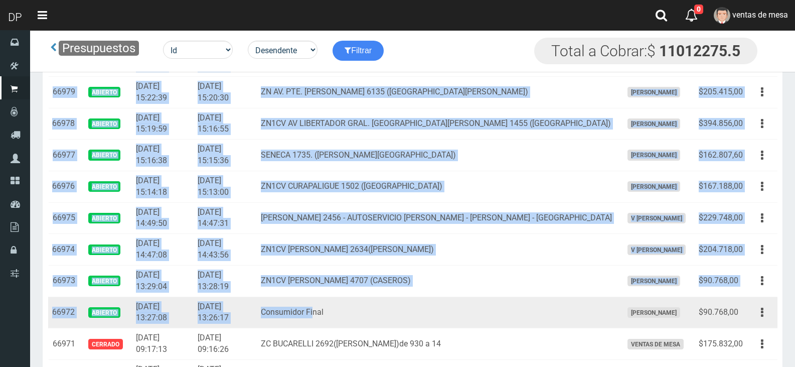
click at [343, 305] on td "Consumidor Final" at bounding box center [437, 312] width 361 height 32
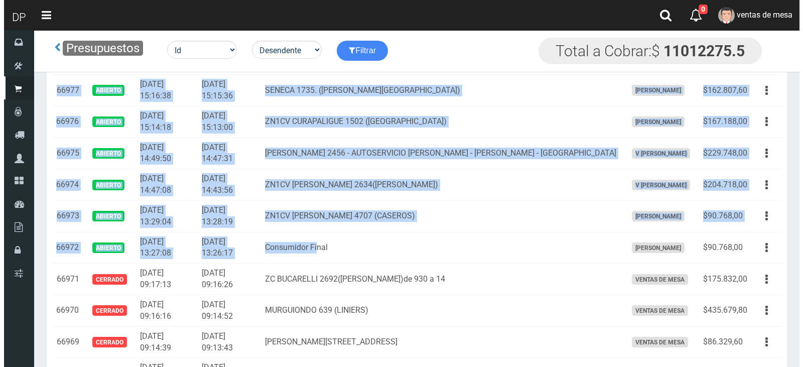
scroll to position [1354, 0]
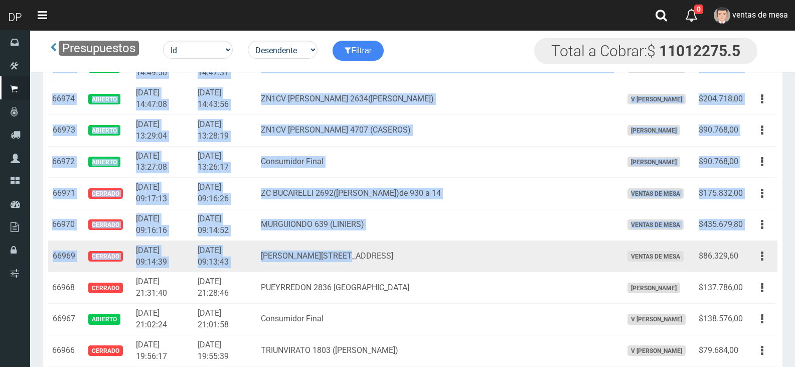
click at [491, 248] on td "[PERSON_NAME][STREET_ADDRESS]" at bounding box center [437, 256] width 361 height 32
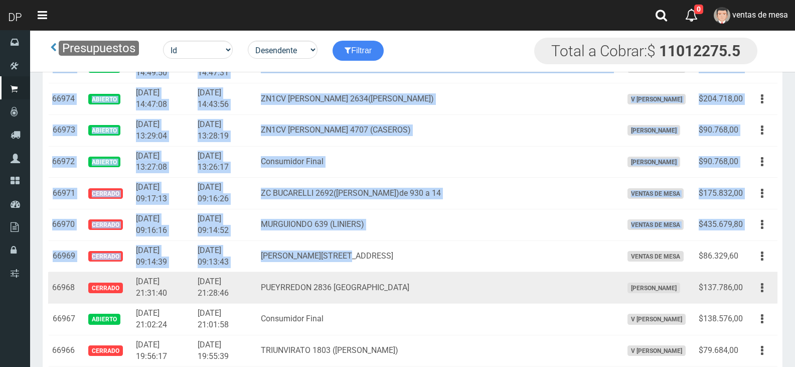
drag, startPoint x: 743, startPoint y: 258, endPoint x: 715, endPoint y: 278, distance: 34.1
click at [742, 258] on td "$86.329,60" at bounding box center [721, 256] width 52 height 32
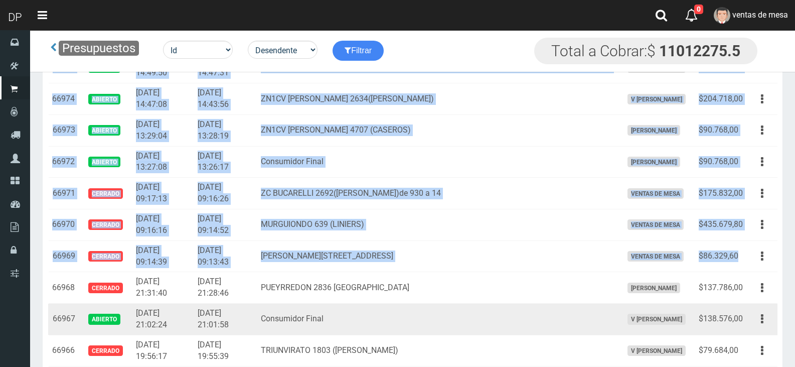
copy tbody "67017 Abierto 2025-09-26 22:16:23 2025-09-26 22:14:48 ZN1CS CASTRO 3252 (BILLIN…"
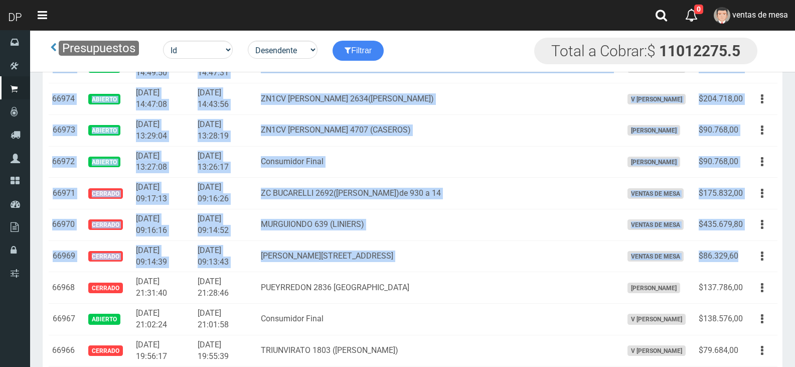
drag, startPoint x: 229, startPoint y: 140, endPoint x: 192, endPoint y: 4, distance: 140.8
click at [229, 140] on td "[DATE] 13:28:19" at bounding box center [225, 130] width 63 height 32
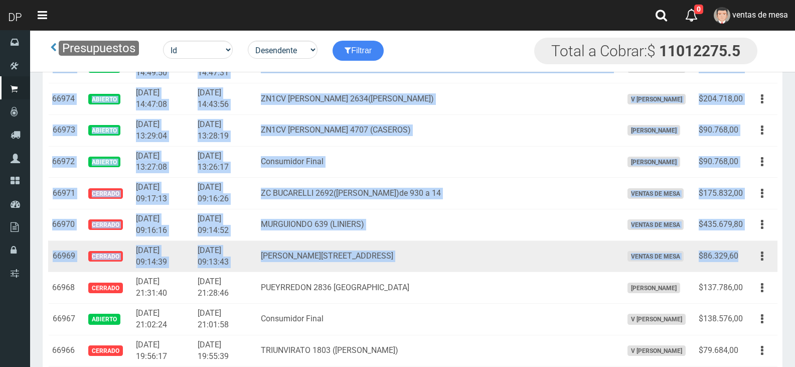
click at [194, 248] on td "[DATE] 09:14:39" at bounding box center [163, 256] width 62 height 32
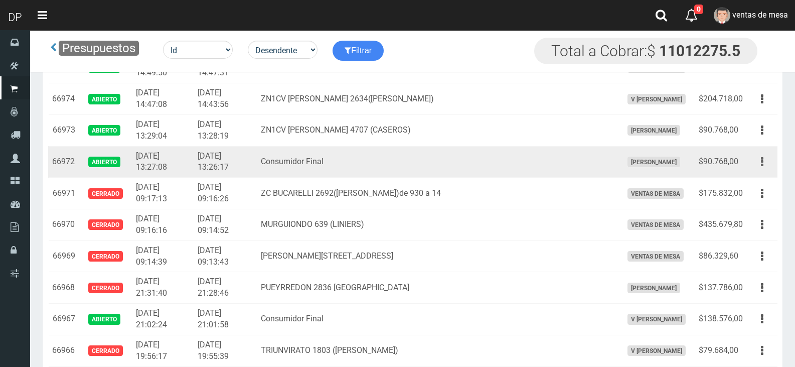
drag, startPoint x: 770, startPoint y: 163, endPoint x: 761, endPoint y: 177, distance: 16.9
click at [769, 163] on button "button" at bounding box center [762, 162] width 23 height 18
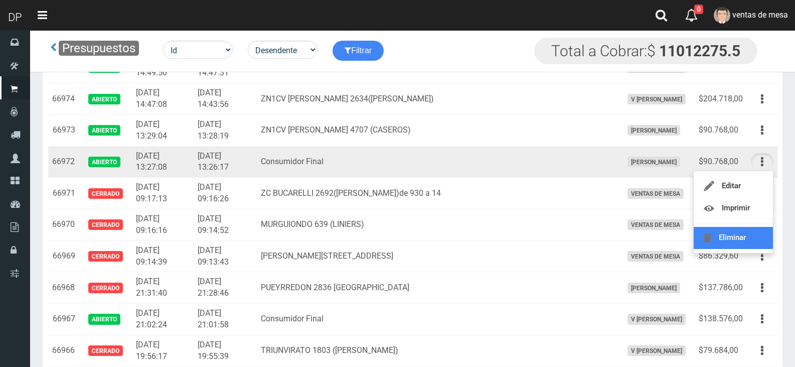
click at [750, 229] on link "Eliminar" at bounding box center [733, 238] width 79 height 22
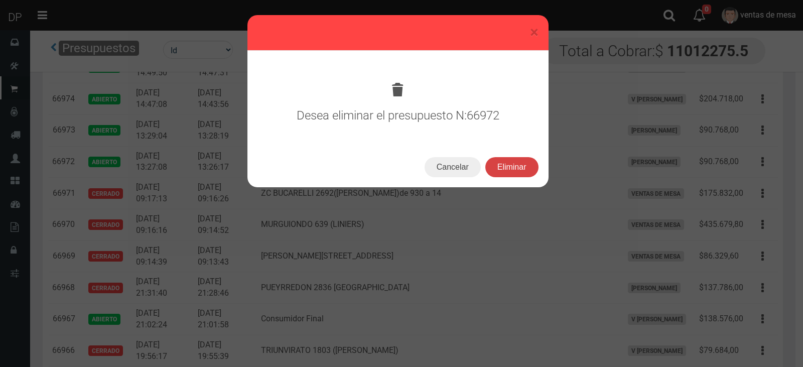
click at [519, 168] on button "Eliminar" at bounding box center [511, 167] width 53 height 20
